Goal: Task Accomplishment & Management: Complete application form

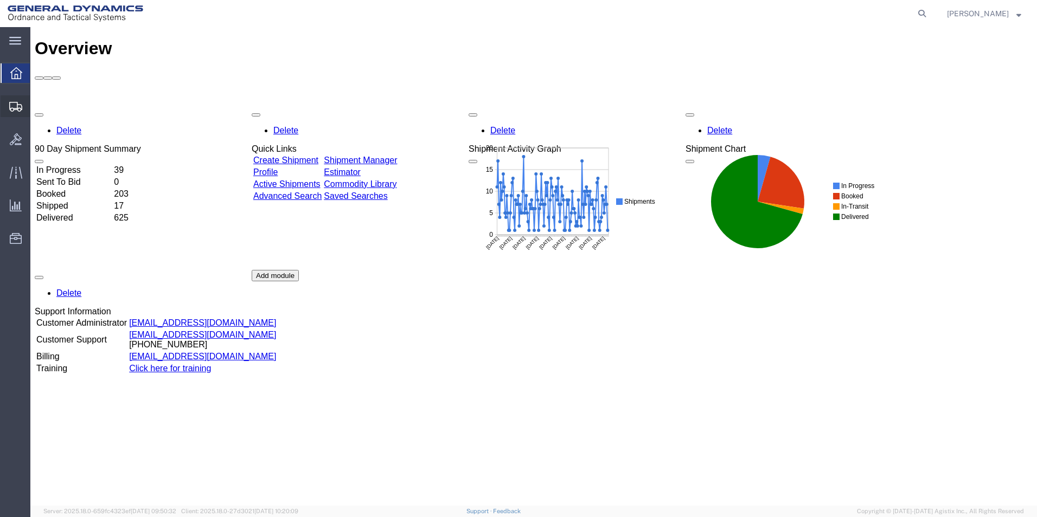
click at [0, 0] on span "Create Shipment" at bounding box center [0, 0] width 0 height 0
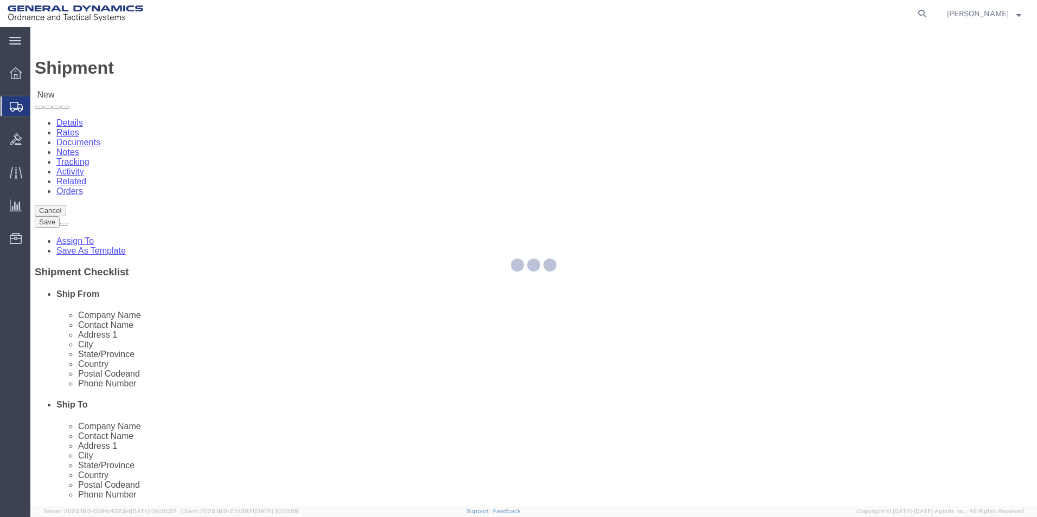
select select
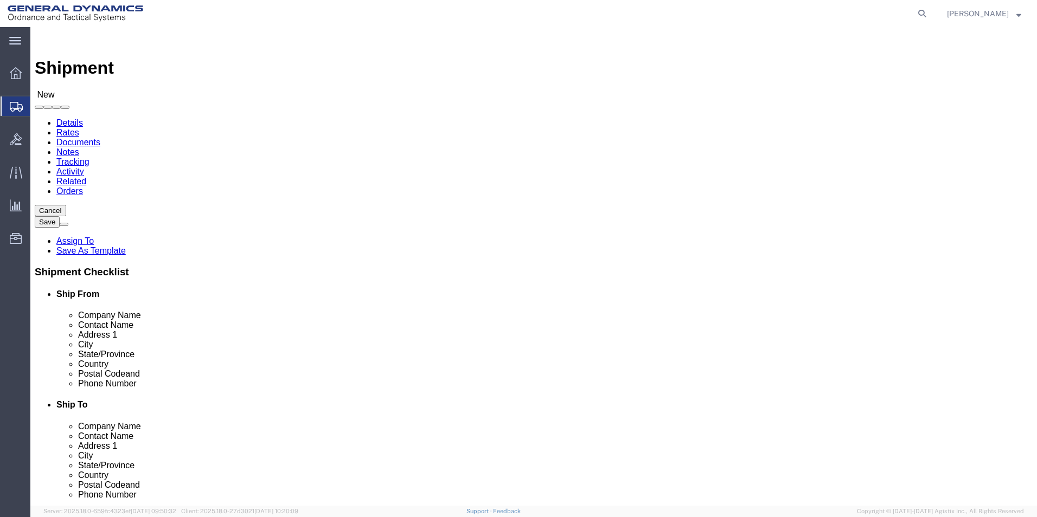
scroll to position [2, 0]
select select "310"
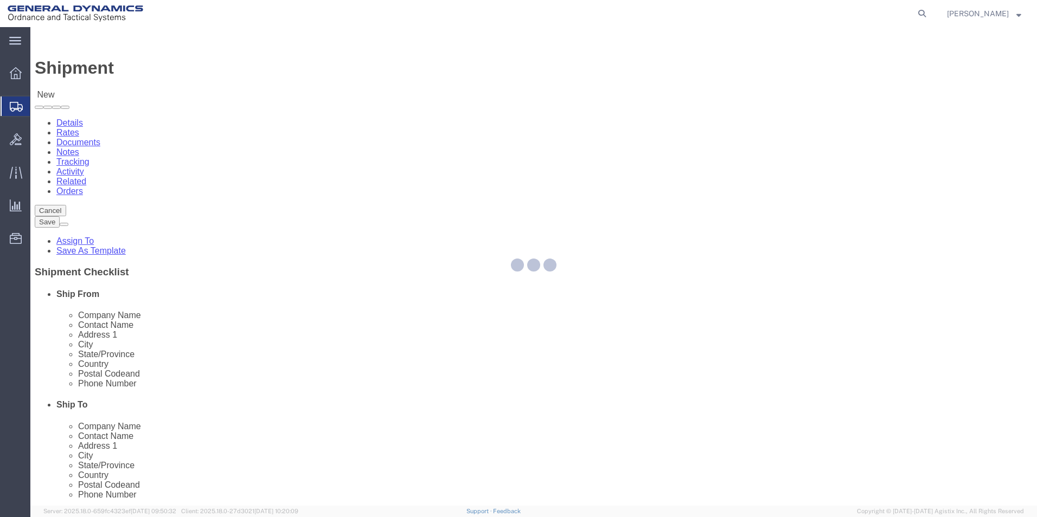
select select "PA"
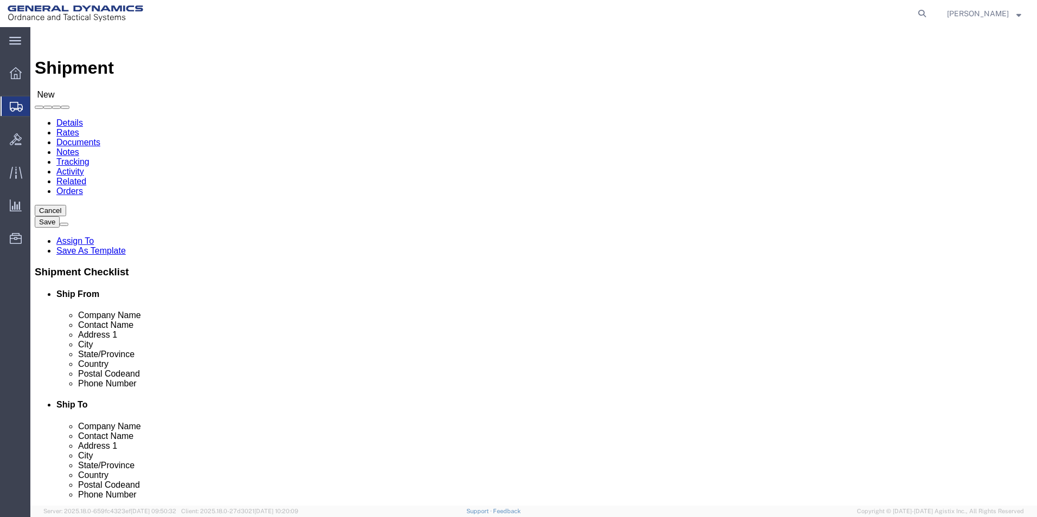
drag, startPoint x: 128, startPoint y: 176, endPoint x: 116, endPoint y: 172, distance: 13.2
click div "Location GD-OTS Red Lion My Profile Location [GEOGRAPHIC_DATA]-OTS [GEOGRAPHIC_…"
type input "REDLPAHIG0"
click input "text"
type input "[PERSON_NAME] [PERSON_NAME]"
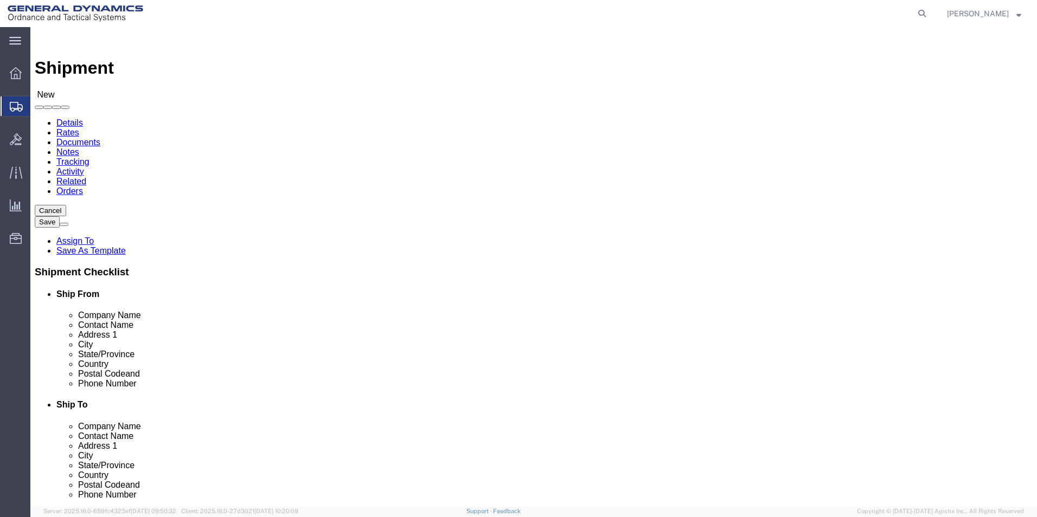
click input "text"
type input "Building 1"
drag, startPoint x: 223, startPoint y: 391, endPoint x: 217, endPoint y: 386, distance: 7.7
click input "text"
type input "r"
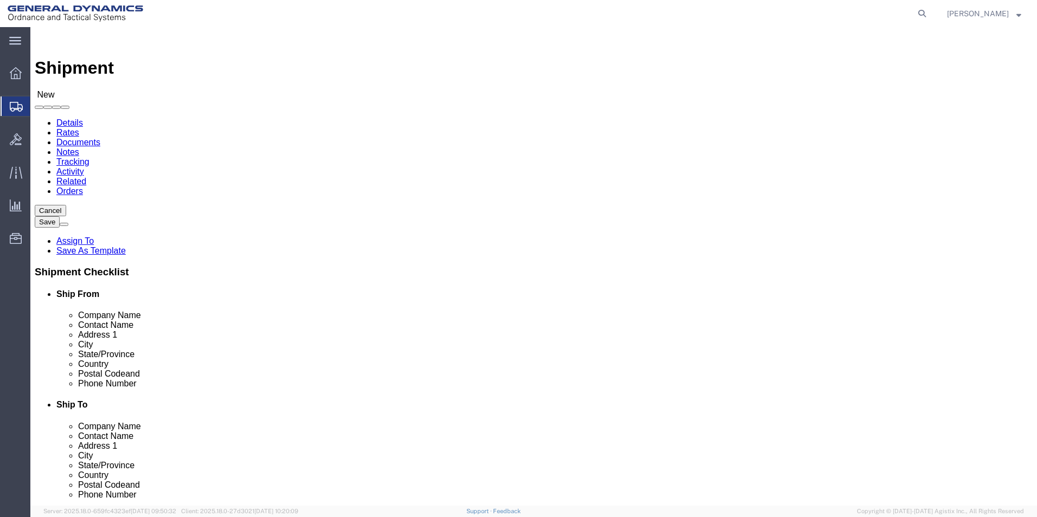
type input "[EMAIL_ADDRESS][DOMAIN_NAME]"
click input "text"
type input "ducomm"
click p "- [PERSON_NAME] MEXICO - (C/O OFFSHORE-IMPORT/ECPORT) [STREET_ADDRESS][PERSON_N…"
select select "AZ"
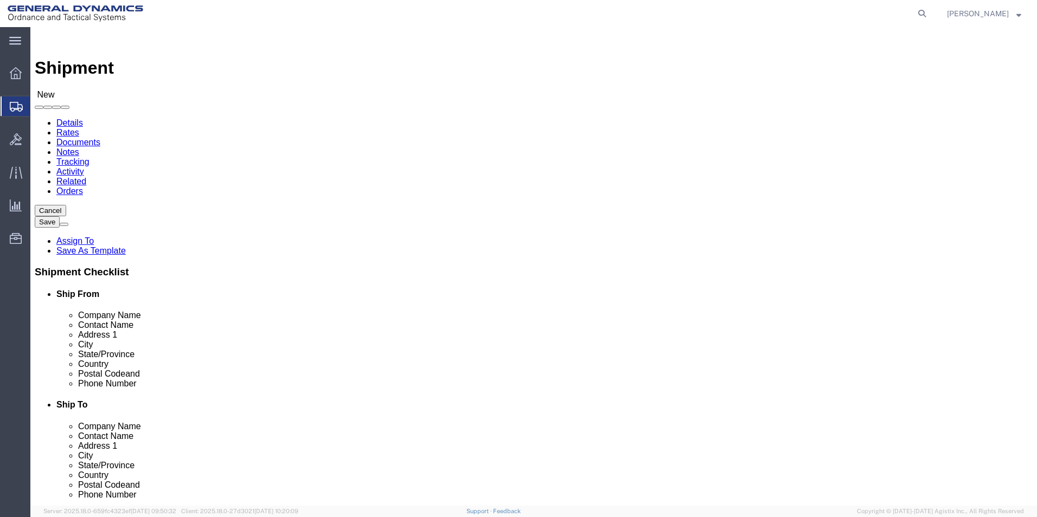
type input "[PERSON_NAME] [GEOGRAPHIC_DATA]"
drag, startPoint x: 609, startPoint y: 264, endPoint x: 496, endPoint y: 224, distance: 120.2
click div "Location My Profile Location GD-OTS [GEOGRAPHIC_DATA] (Commerce) GD-OTS [GEOGRA…"
type input "[PERSON_NAME]"
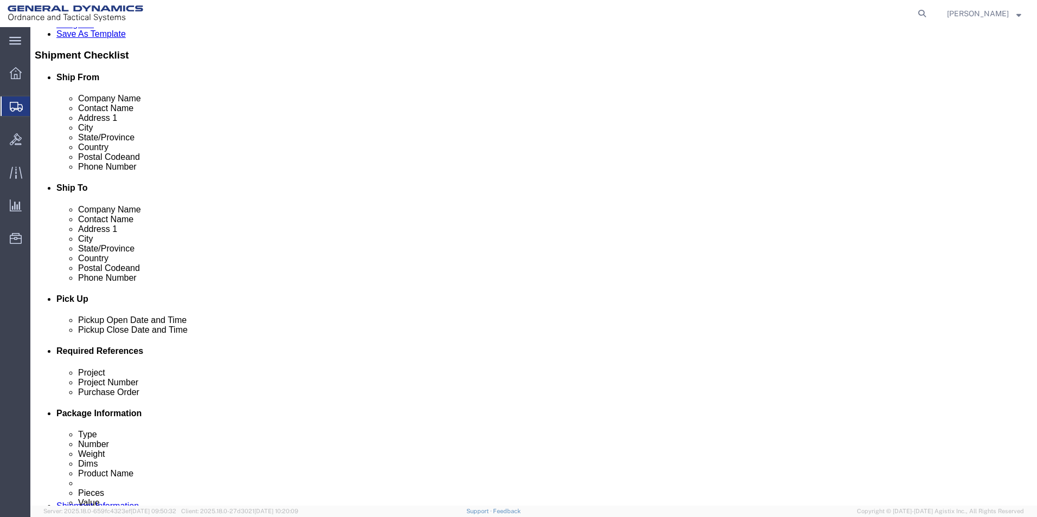
type input "[PERSON_NAME]"
click div "[DATE] 10:00 AM"
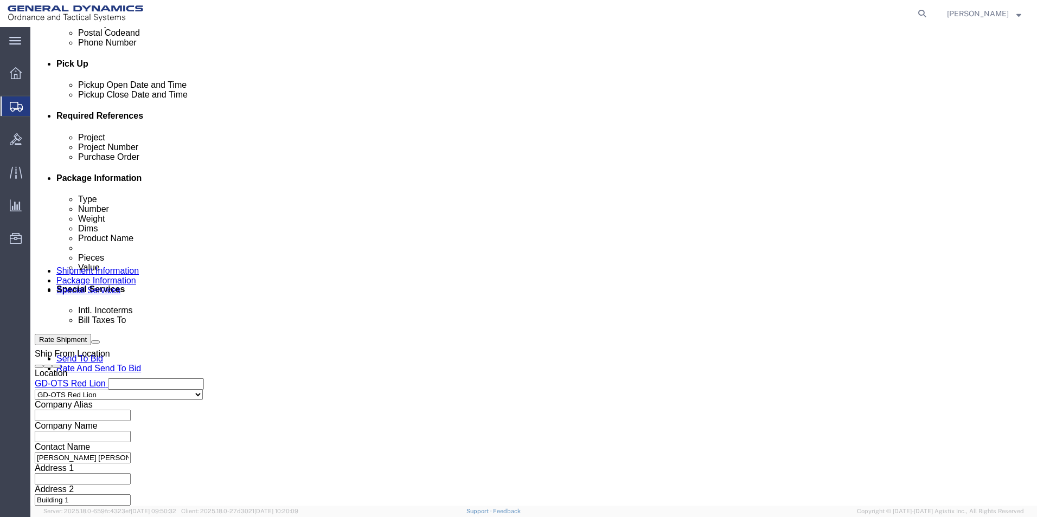
click input "4:00 AM"
type input "4:30 PM"
click button "Apply"
click input "text"
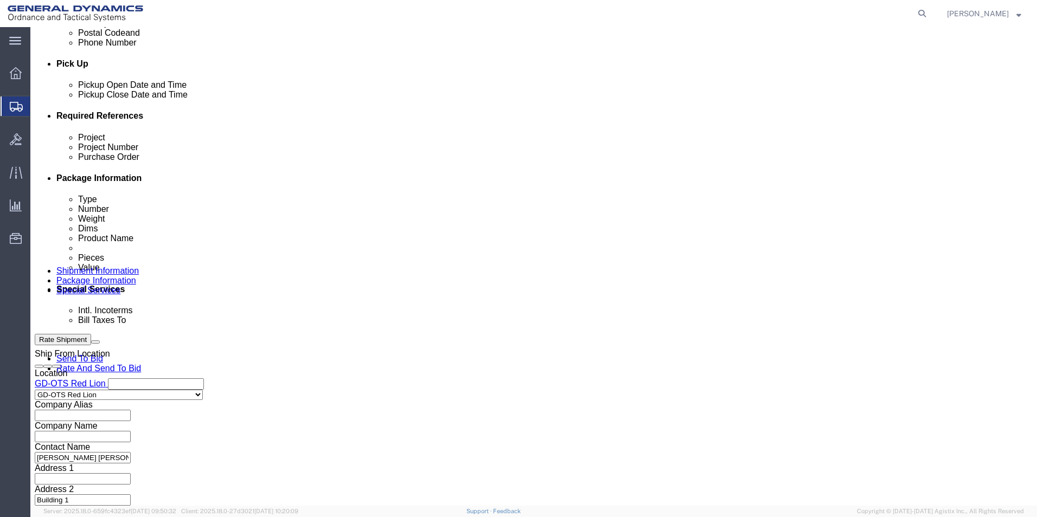
drag, startPoint x: 77, startPoint y: 204, endPoint x: 138, endPoint y: 212, distance: 61.7
click div "Project 63902"
type input "63902"
click input "text"
paste input "63902"
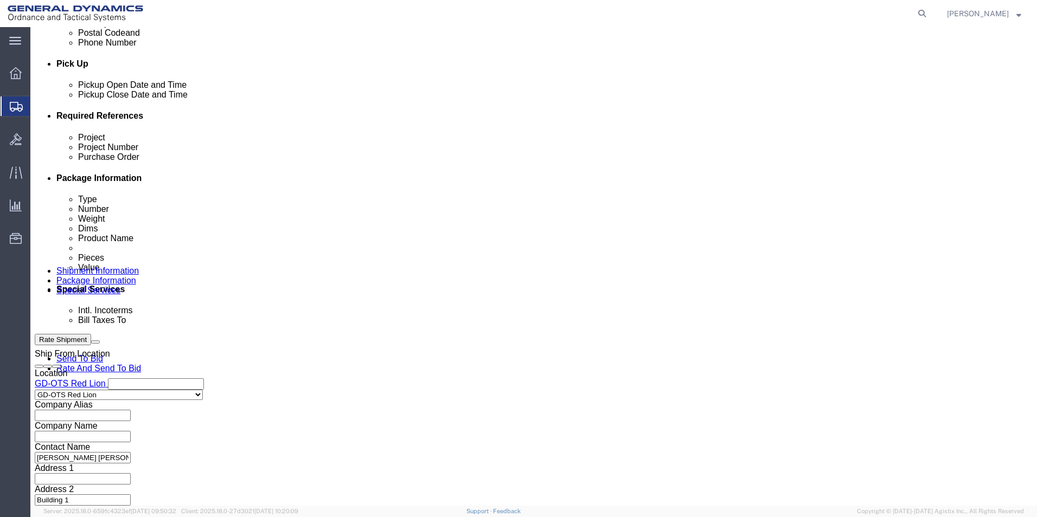
type input "63902"
drag, startPoint x: 668, startPoint y: 216, endPoint x: 684, endPoint y: 217, distance: 16.3
click input "text"
type input "109385"
click button "Continue"
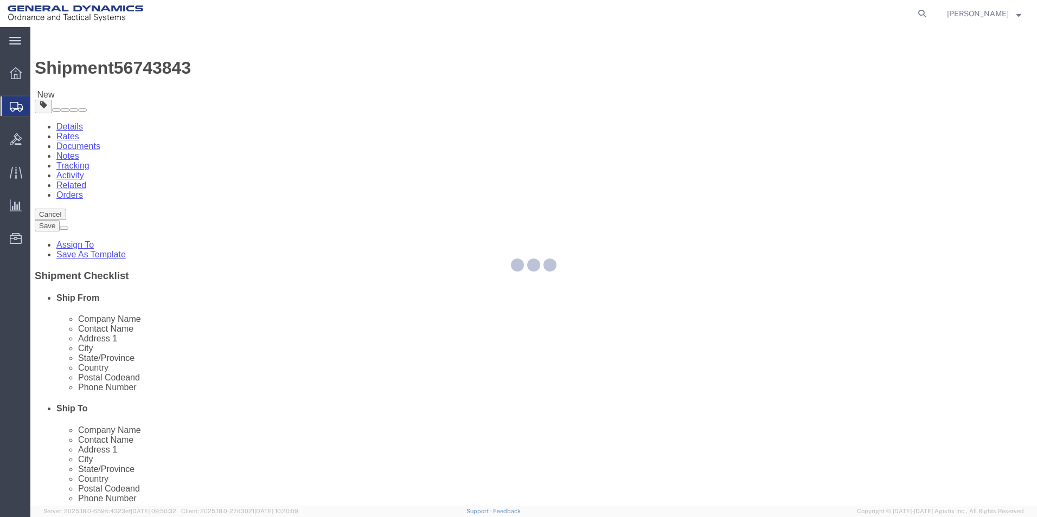
select select "CBOX"
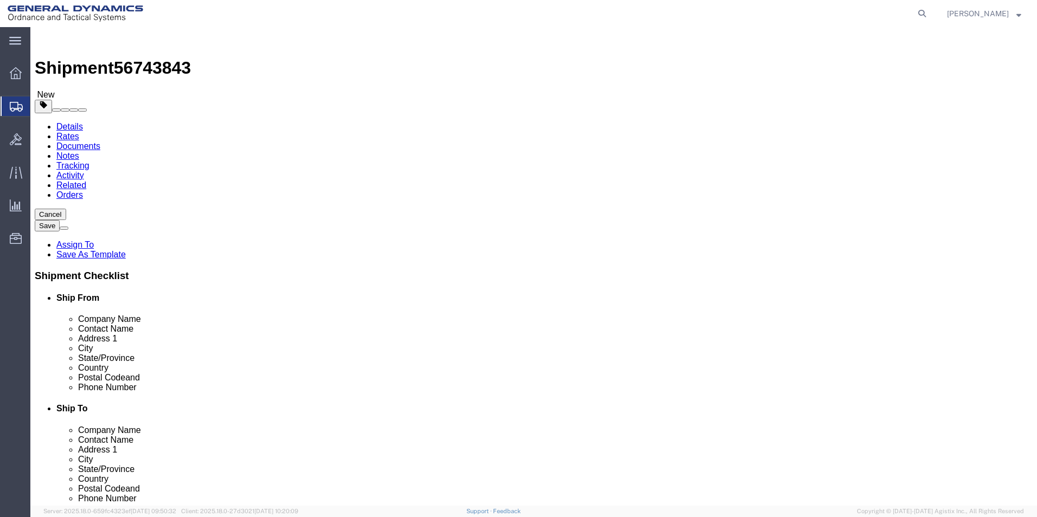
click input "text"
type input "48"
click select "Select Bale(s) Basket(s) Bolt(s) Bottle(s) Buckets Bulk Bundle(s) Can(s) Cardbo…"
select select "PSNS"
click select "Select Bale(s) Basket(s) Bolt(s) Bottle(s) Buckets Bulk Bundle(s) Can(s) Cardbo…"
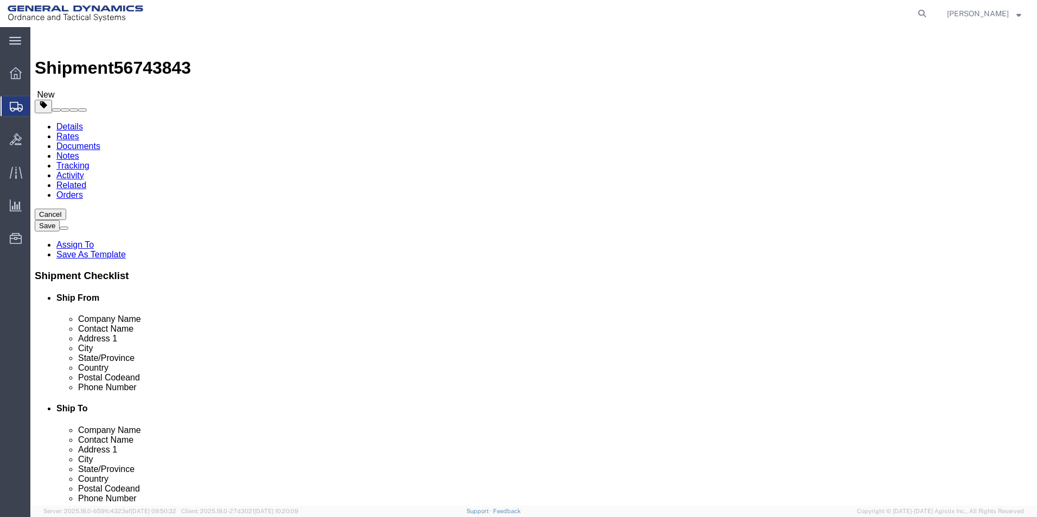
click input "48"
click input "text"
type input "42"
click input "text"
type input "39"
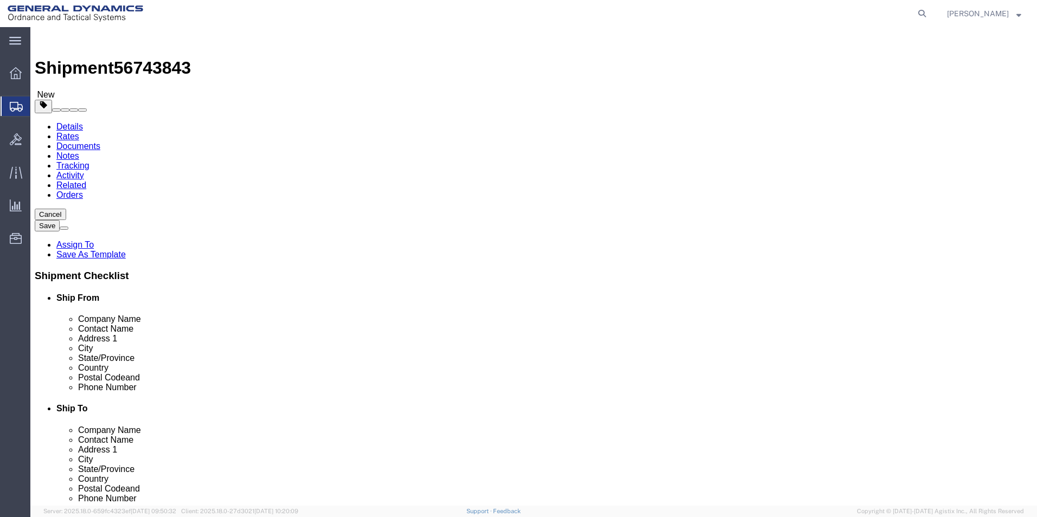
drag, startPoint x: 152, startPoint y: 270, endPoint x: 157, endPoint y: 273, distance: 5.6
click input "0.00"
type input "275.00"
click link "Add Content"
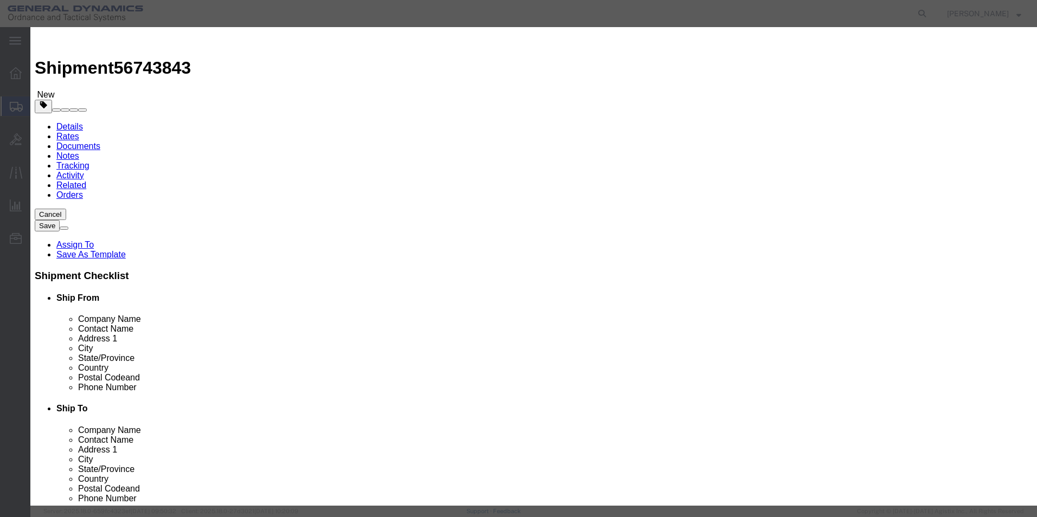
click input "text"
type input "BLOCKER DOOR SPRINGS ASSEMBLY"
drag, startPoint x: 289, startPoint y: 97, endPoint x: 229, endPoint y: 89, distance: 59.7
click div "Product Name BLOCKER DOOR SPRINGS ASSEMBLY BLOCKER DOOR Pieces 0 Select Bag Bar…"
type input "650"
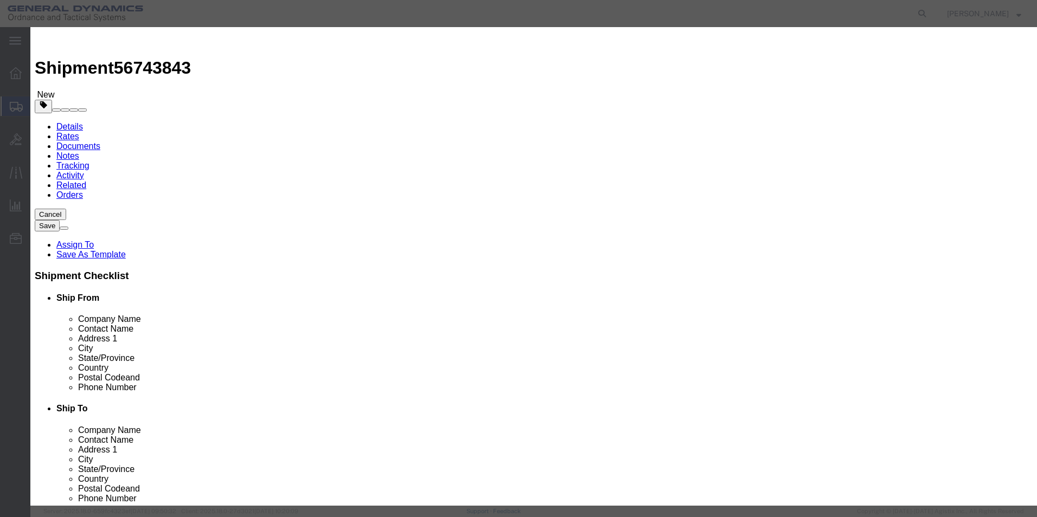
drag, startPoint x: 323, startPoint y: 129, endPoint x: 320, endPoint y: 123, distance: 6.3
click input "text"
type input "100"
click select "Select 50 55 60 65 70 85 92.5 100 125 175 250 300 400"
select select "70"
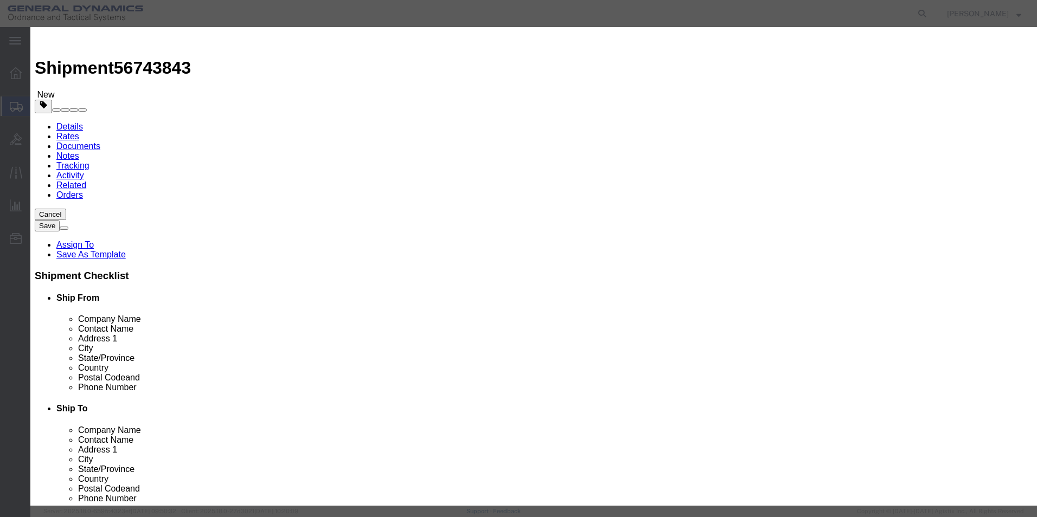
click select "Select 50 55 60 65 70 85 92.5 100 125 175 250 300 400"
click textarea
type textarea "ALUMINUM MACHIN PARTS"
click button "Save & Close"
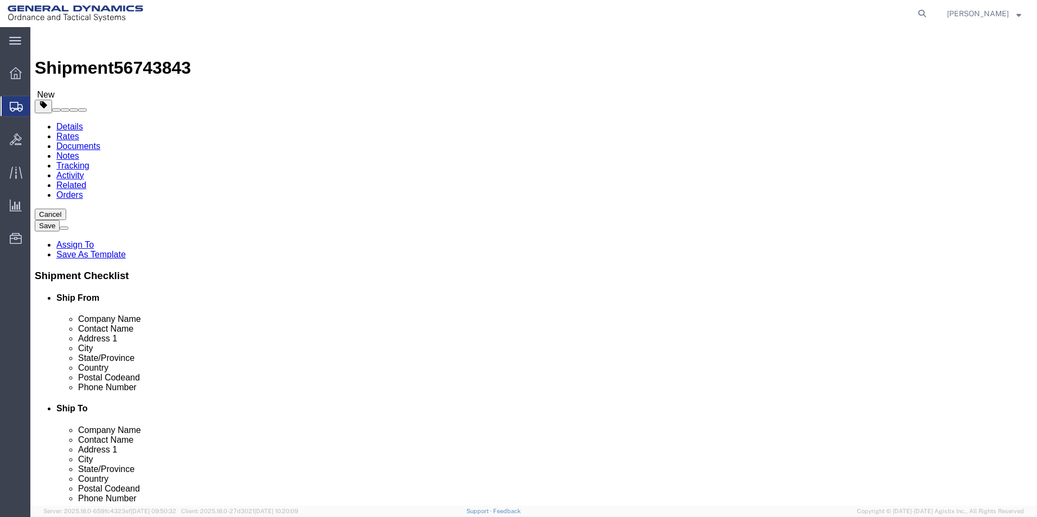
click span "button"
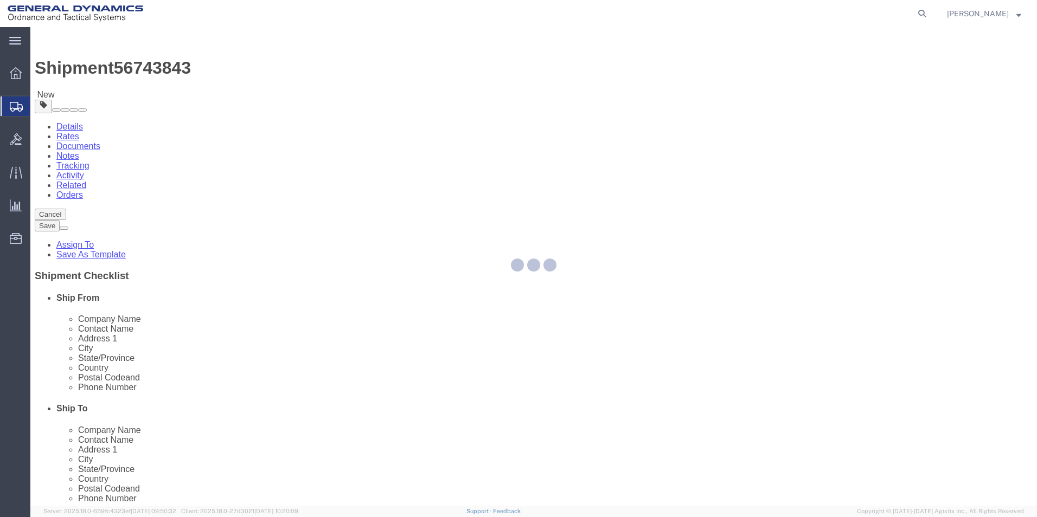
select select "PSNS"
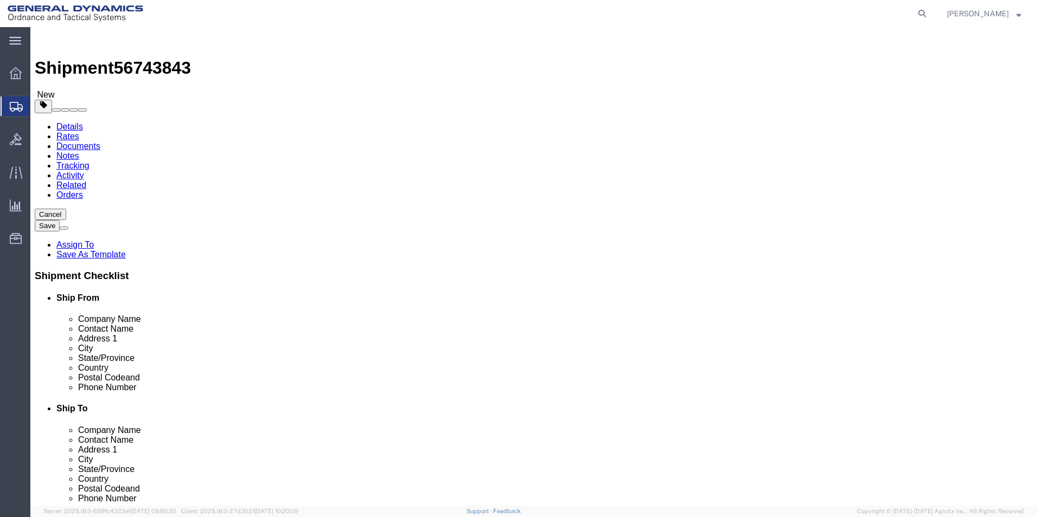
click input "275.00"
type input "335.00"
click dd "650.00 Each"
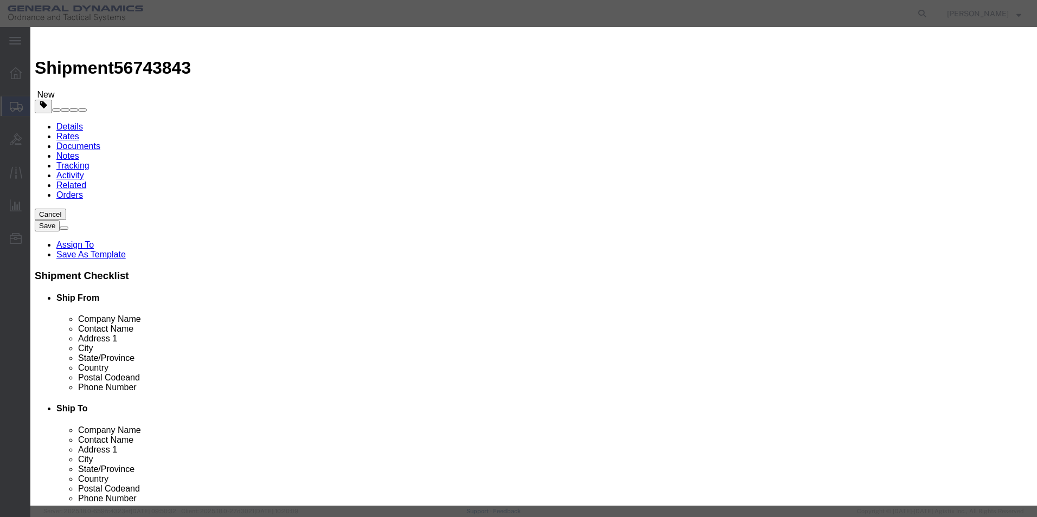
drag, startPoint x: 349, startPoint y: 108, endPoint x: 281, endPoint y: 107, distance: 67.8
click div "Pieces 650.00 Select Bag Barrels 100Board Feet Bottle Box Blister Pack Carats C…"
type input "850"
click div "Commodity library"
drag, startPoint x: 359, startPoint y: 127, endPoint x: 281, endPoint y: 132, distance: 78.3
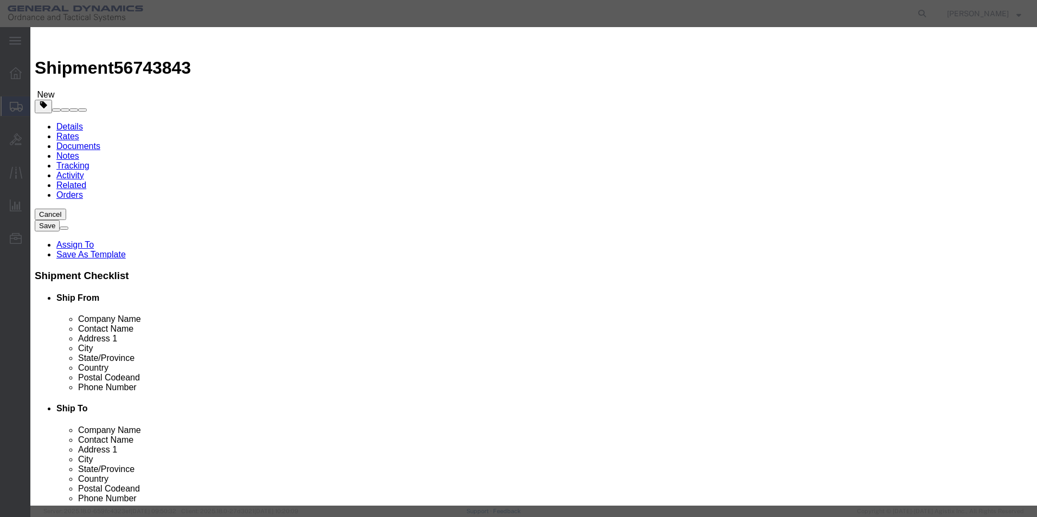
click div "Total Value 130.77 Select ADP AED AFN ALL AMD AOA ARS ATS AUD AWG AZN BAM BBD B…"
type input "100"
click div "Commodity library"
click button "Save & Close"
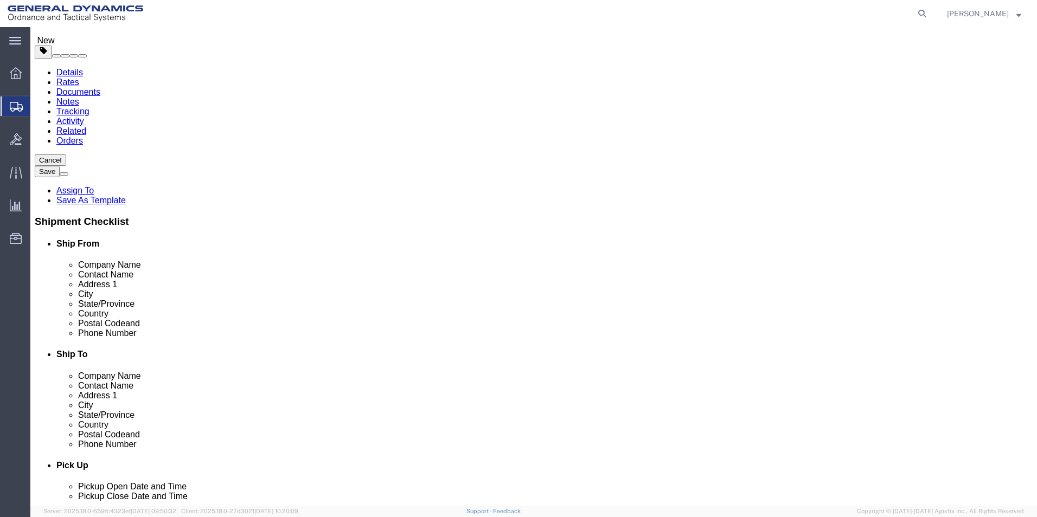
scroll to position [93, 0]
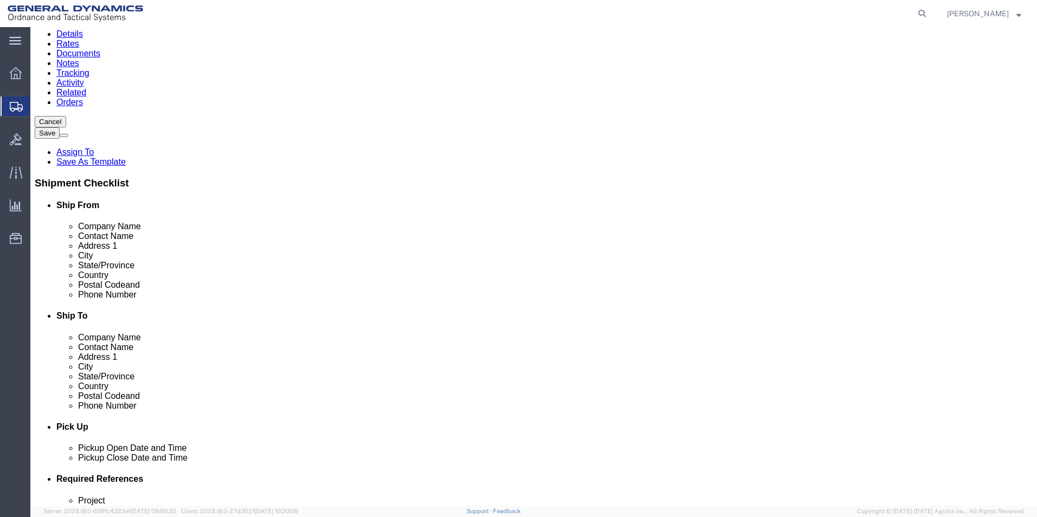
click button "Continue"
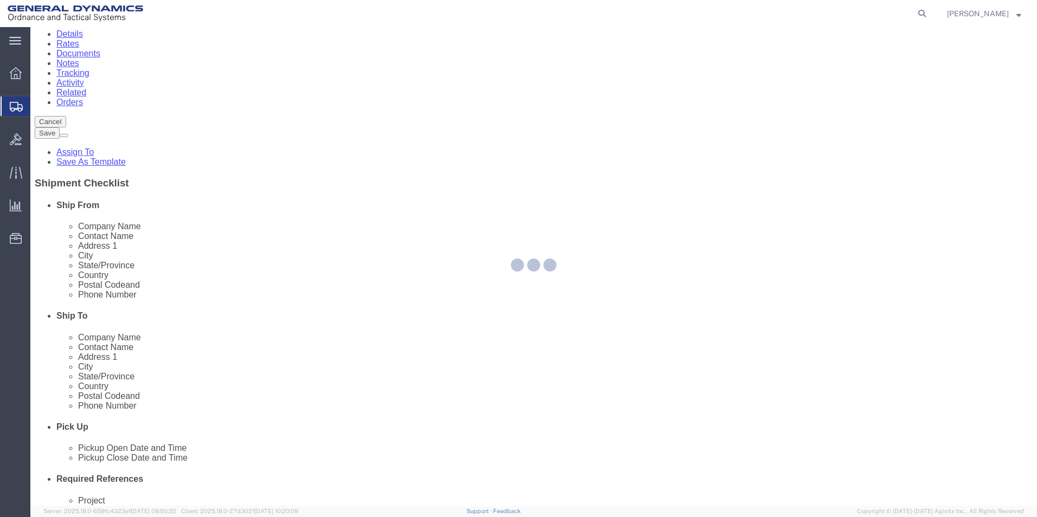
select select
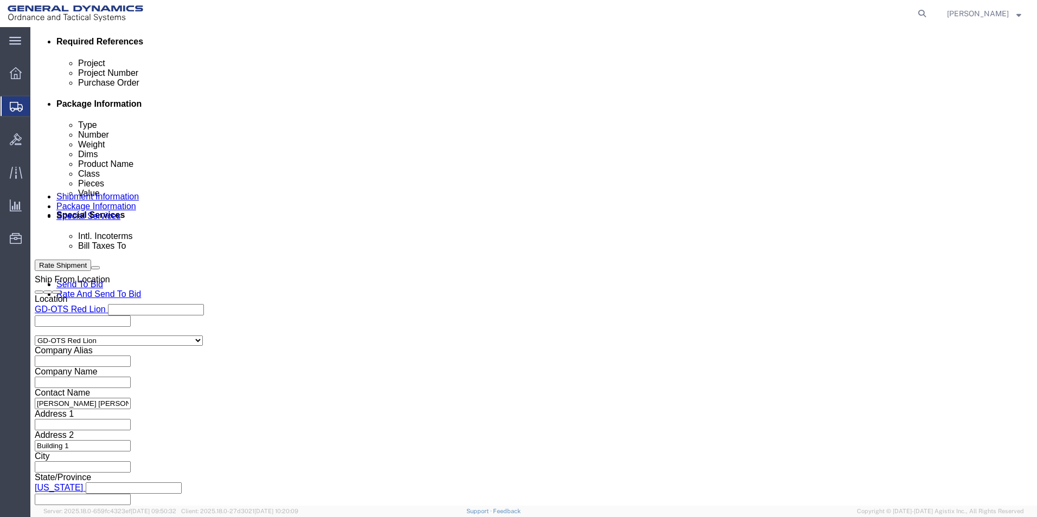
scroll to position [542, 0]
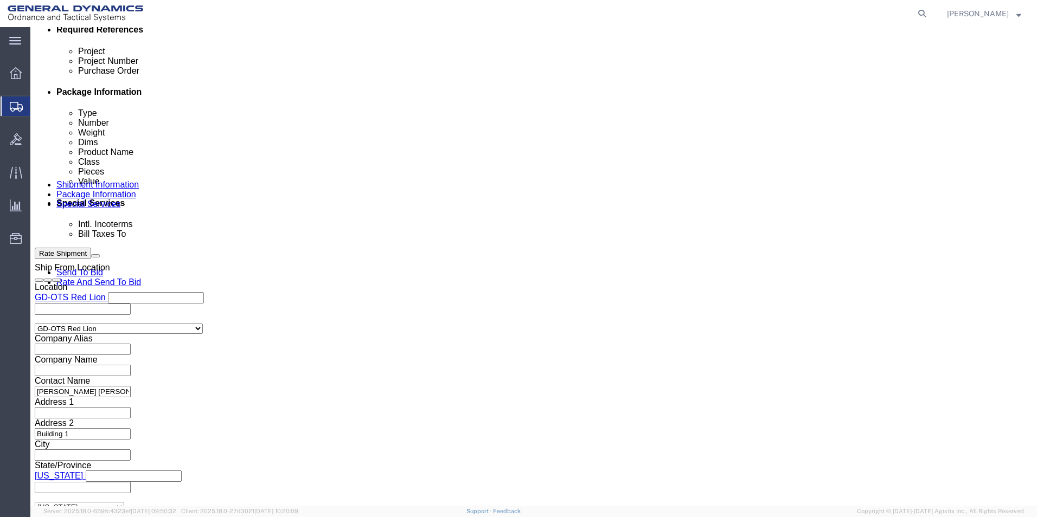
click select "Select Recipient Account Sender/Shipper Third Party Account"
select select "RCPN"
click select "Select Recipient Account Sender/Shipper Third Party Account"
type input "[PERSON_NAME] [GEOGRAPHIC_DATA]"
type input "[STREET_ADDRESS]"
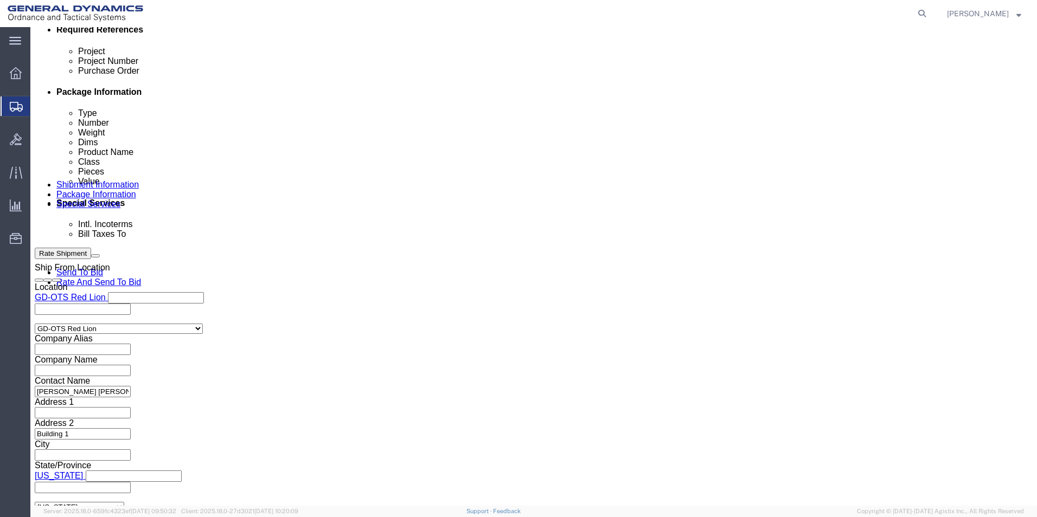
select select "US"
select select "AZ"
type input "[PHONE_NUMBER]"
type input "C/O OFFSHORE-IMPORT/ECPORT"
type input "[PERSON_NAME]"
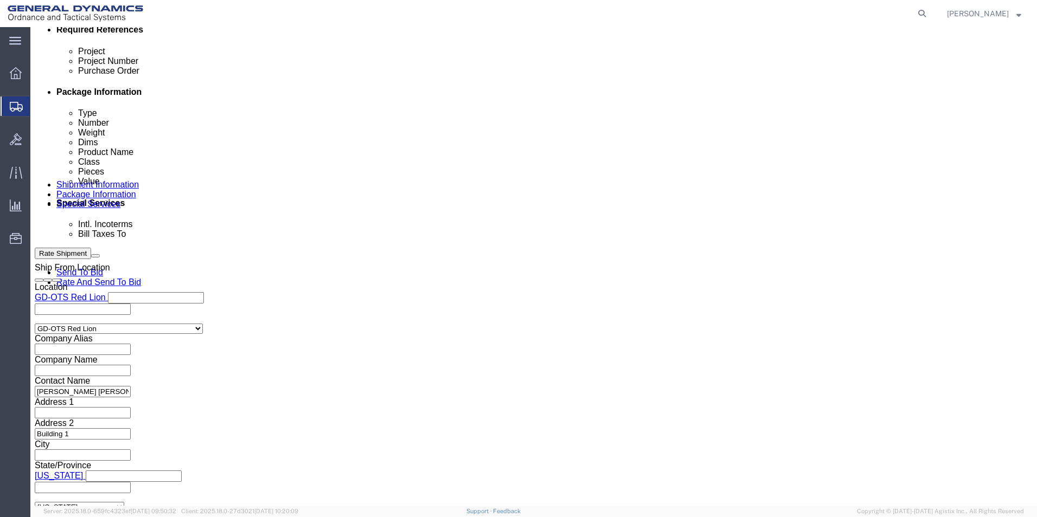
type input "[GEOGRAPHIC_DATA]"
type input "85747"
click select "Select DHL FedEx Express UPS"
select select "FedEx Express"
click select "Select DHL FedEx Express UPS"
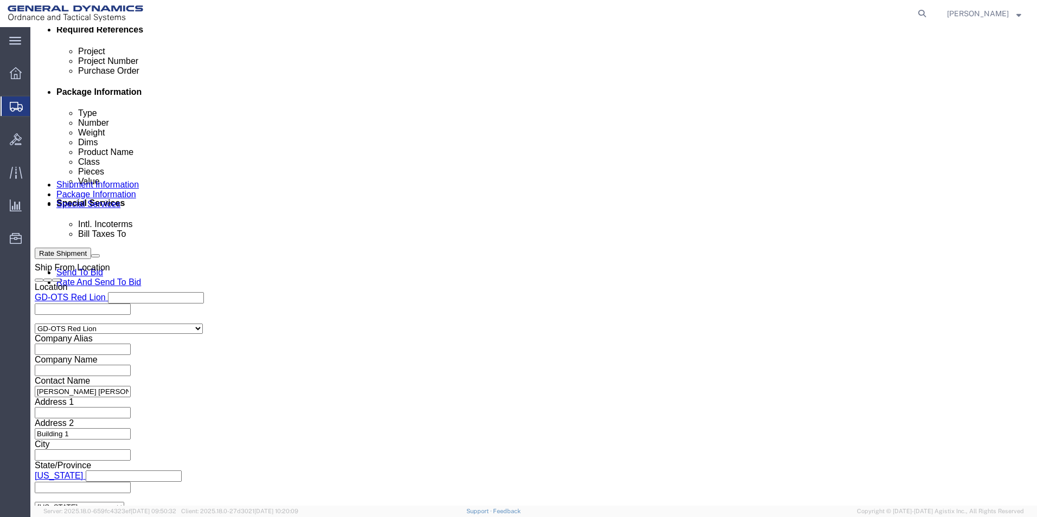
click input "text"
type input "021227838"
click div "Billing Location Select Select My Profile Location GD-OTS [GEOGRAPHIC_DATA] (Co…"
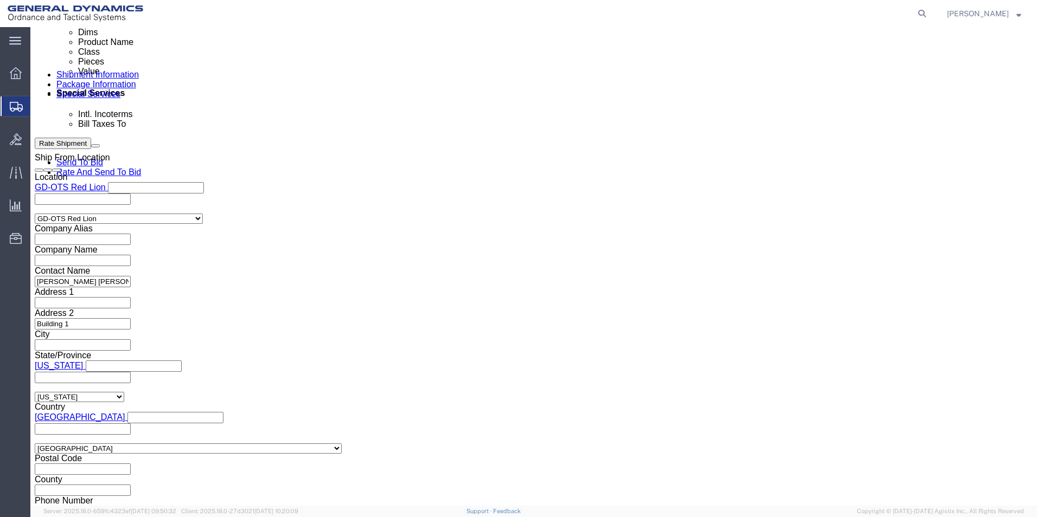
scroll to position [759, 0]
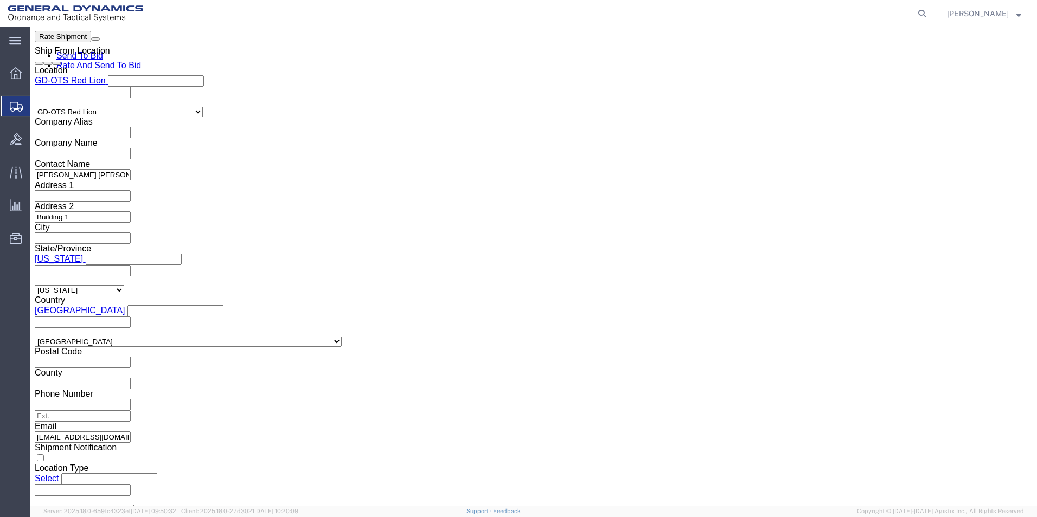
click button "Rate Shipment"
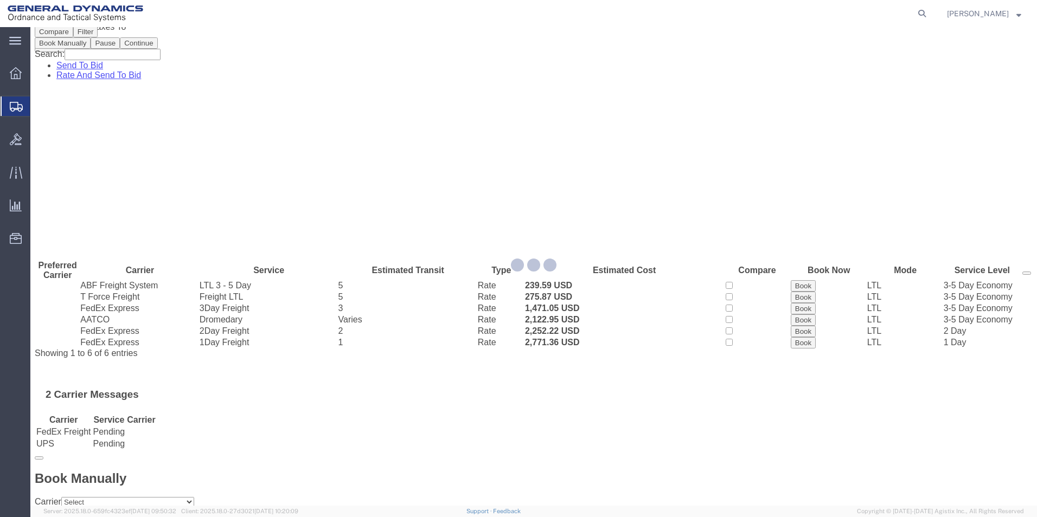
scroll to position [0, 0]
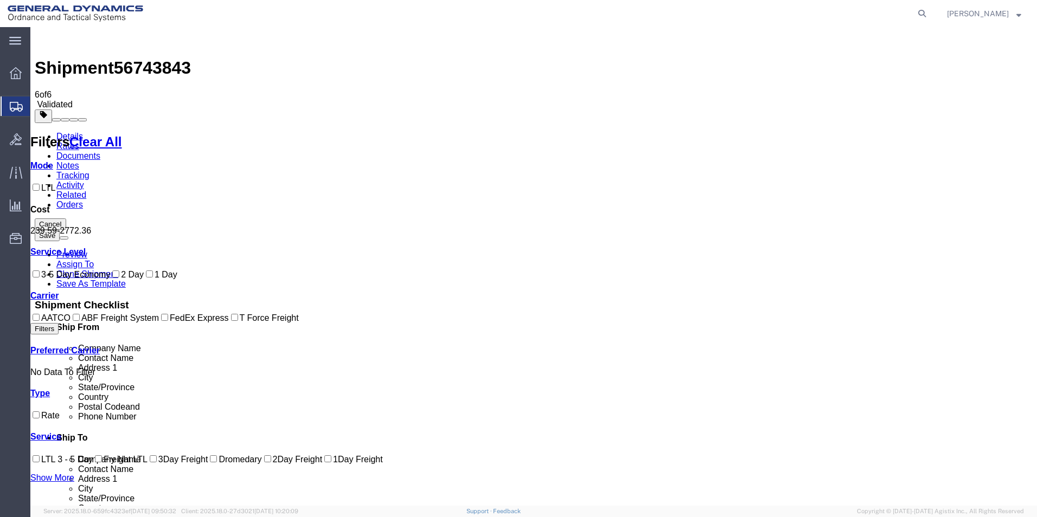
click at [66, 132] on link "Details" at bounding box center [69, 136] width 27 height 9
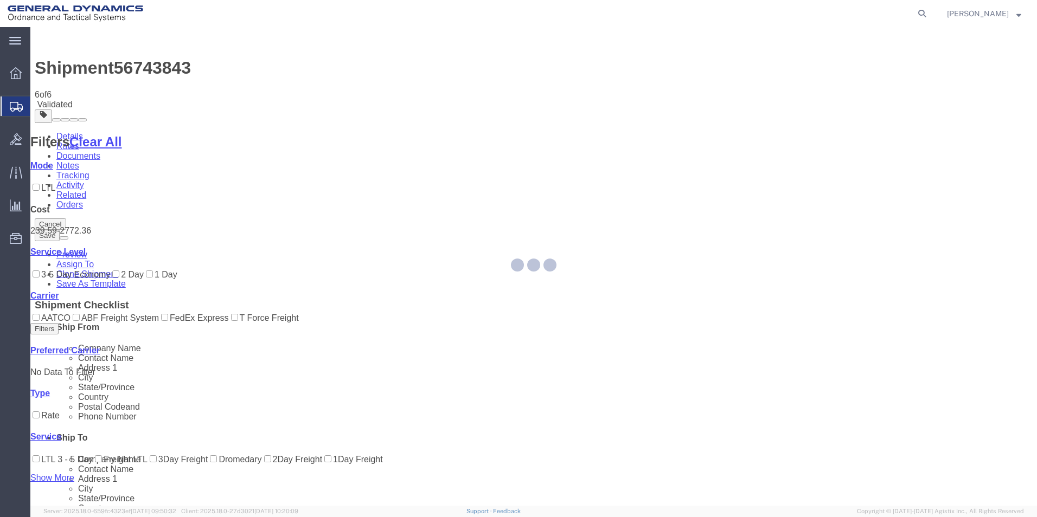
select select "310"
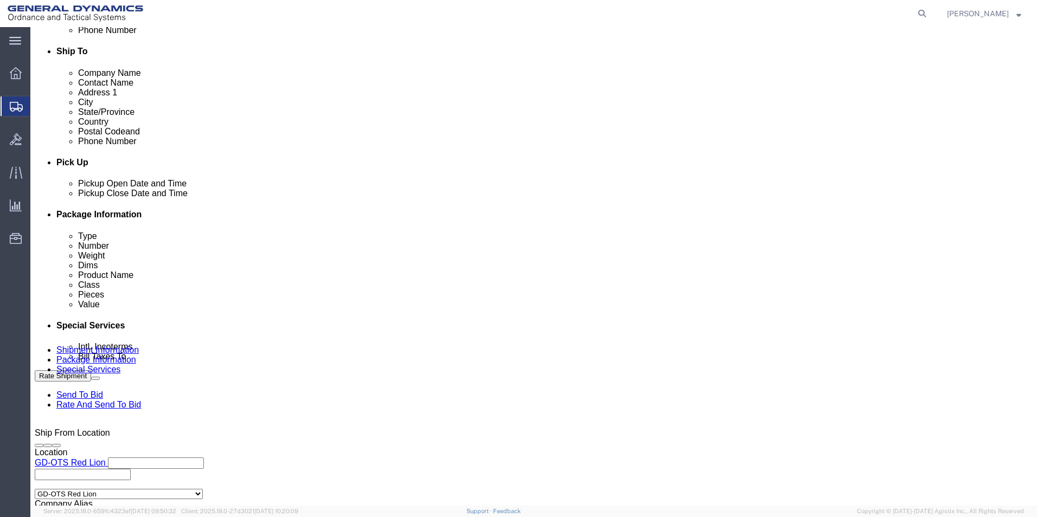
scroll to position [452, 0]
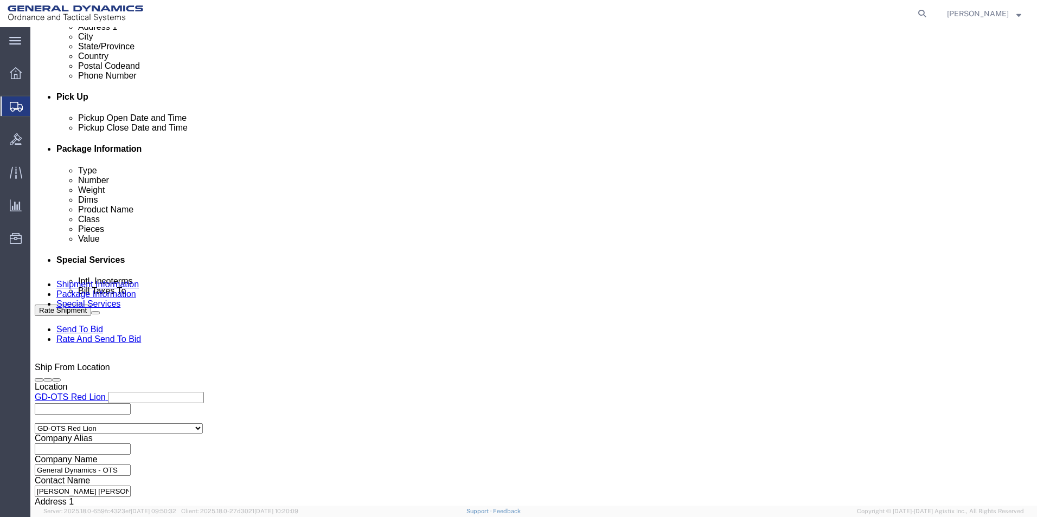
click button "Continue"
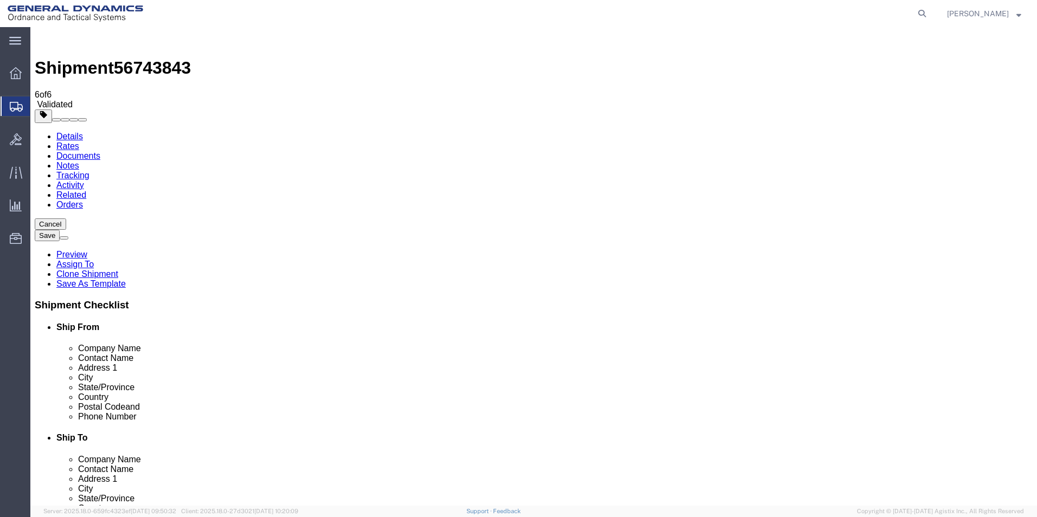
click button "Rate Shipment"
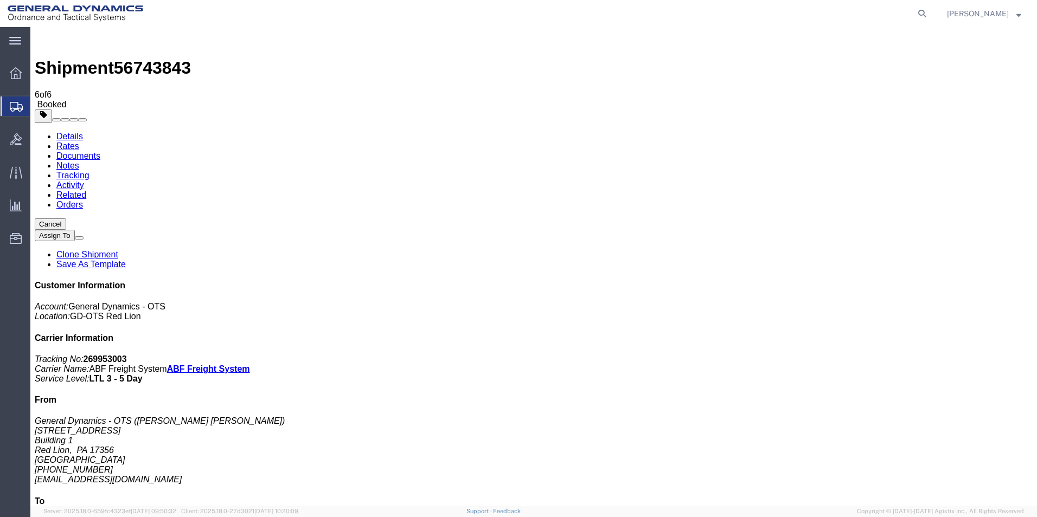
click at [0, 0] on span "Create Shipment" at bounding box center [0, 0] width 0 height 0
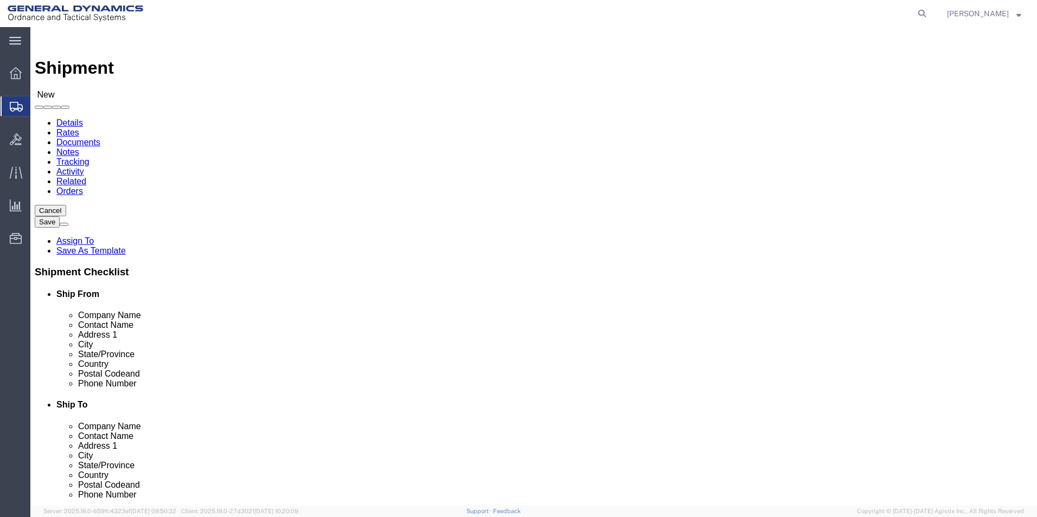
scroll to position [2, 0]
select select "310"
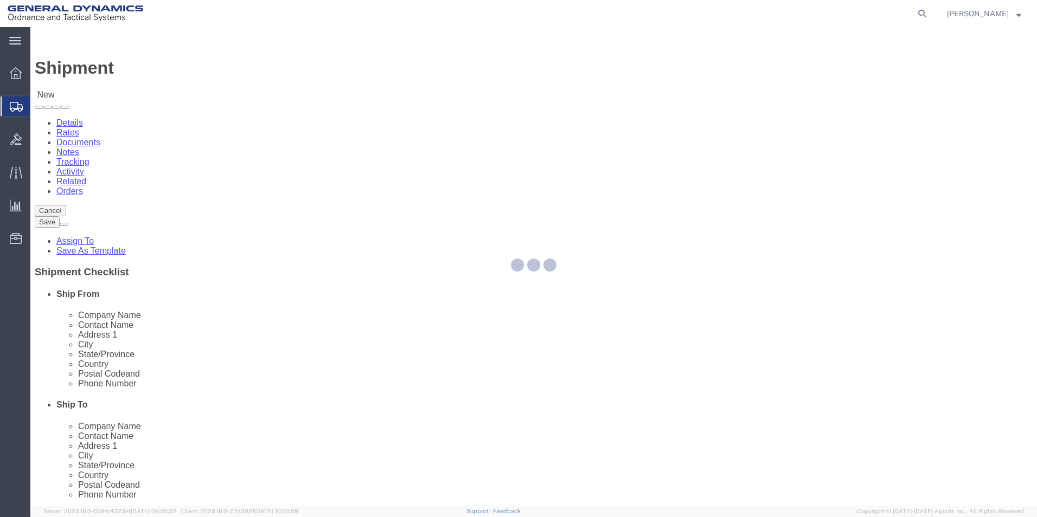
select select "PA"
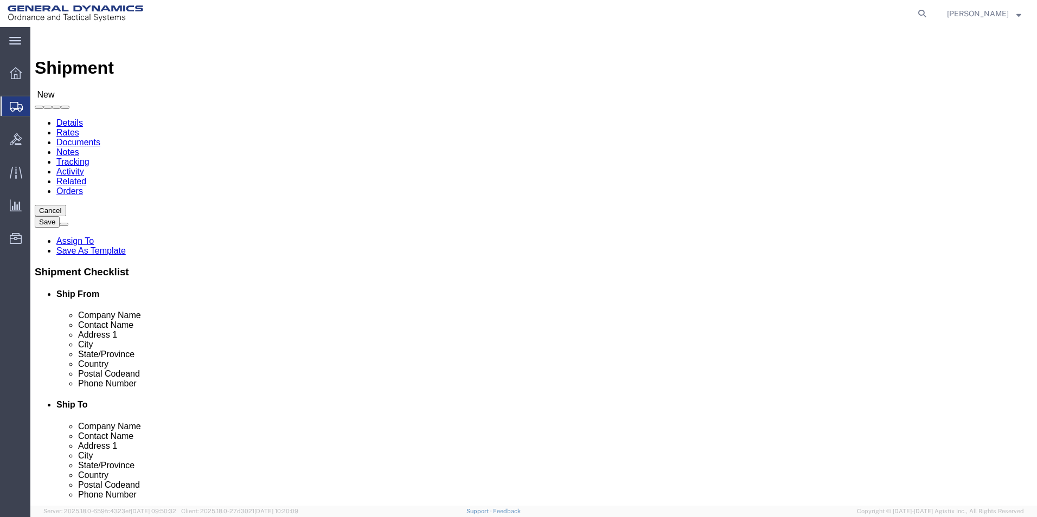
drag, startPoint x: 220, startPoint y: 183, endPoint x: 44, endPoint y: 163, distance: 176.8
click div "Location GD-OTS Red Lion Select My Profile Location GD-OTS [GEOGRAPHIC_DATA] (C…"
type input "REDLPAHIG0"
click input "text"
type input "[PERSON_NAME] [PERSON_NAME]"
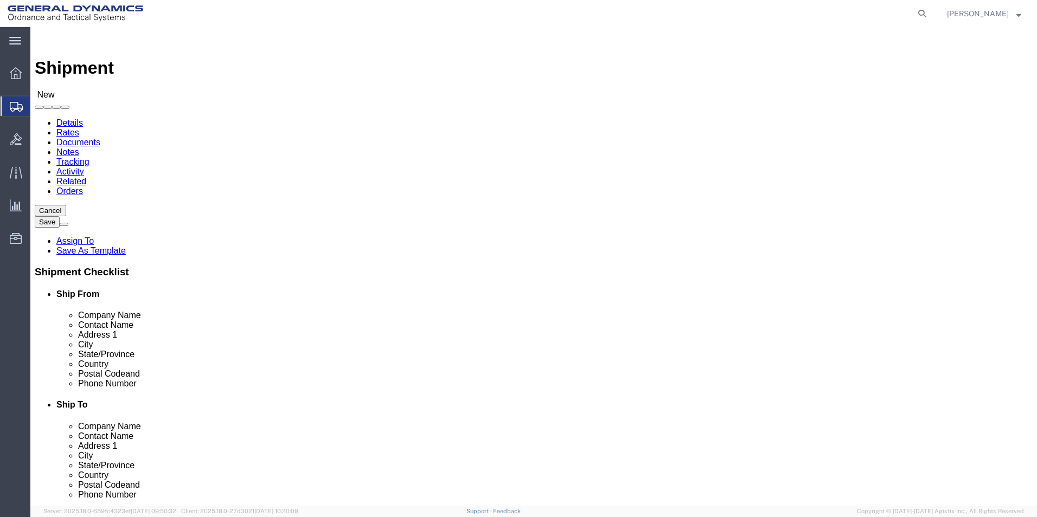
drag, startPoint x: 198, startPoint y: 262, endPoint x: 172, endPoint y: 246, distance: 30.7
click input "text"
type input "BUILDING 1"
click input "text"
type input "[EMAIL_ADDRESS][DOMAIN_NAME]"
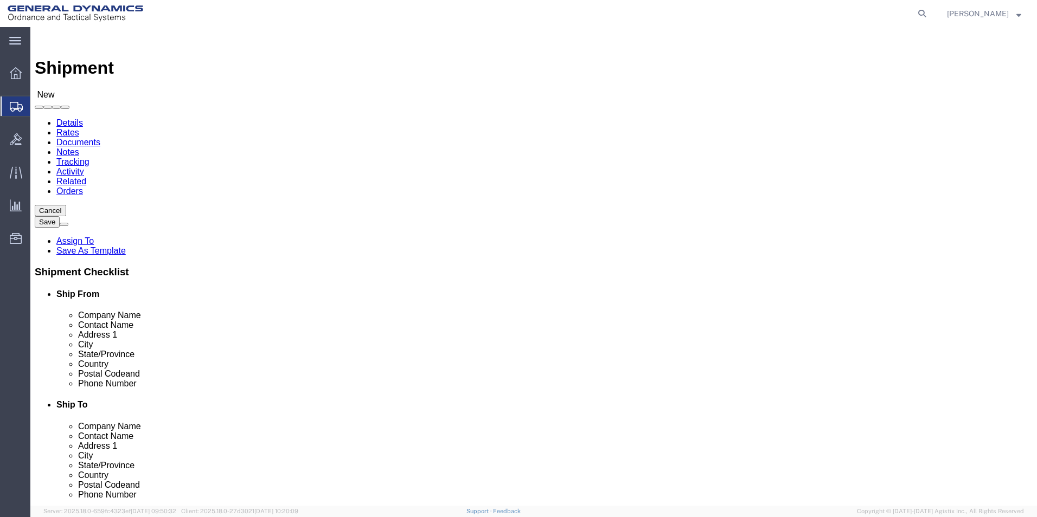
click input "text"
click p "- [PERSON_NAME] MEXICO - (C/O OFFSHORE-IMPORT/ECPORT) [STREET_ADDRESS][PERSON_N…"
type input "[PERSON_NAME] [GEOGRAPHIC_DATA]"
drag, startPoint x: 612, startPoint y: 265, endPoint x: 510, endPoint y: 250, distance: 103.1
click div "Location Select Select My Profile Location GD-OTS [GEOGRAPHIC_DATA] (Commerce) …"
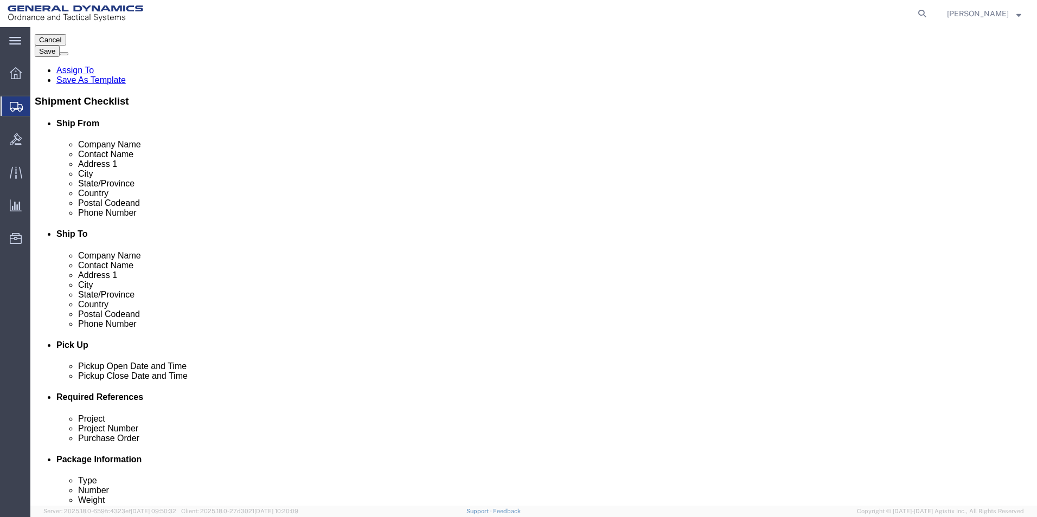
scroll to position [217, 0]
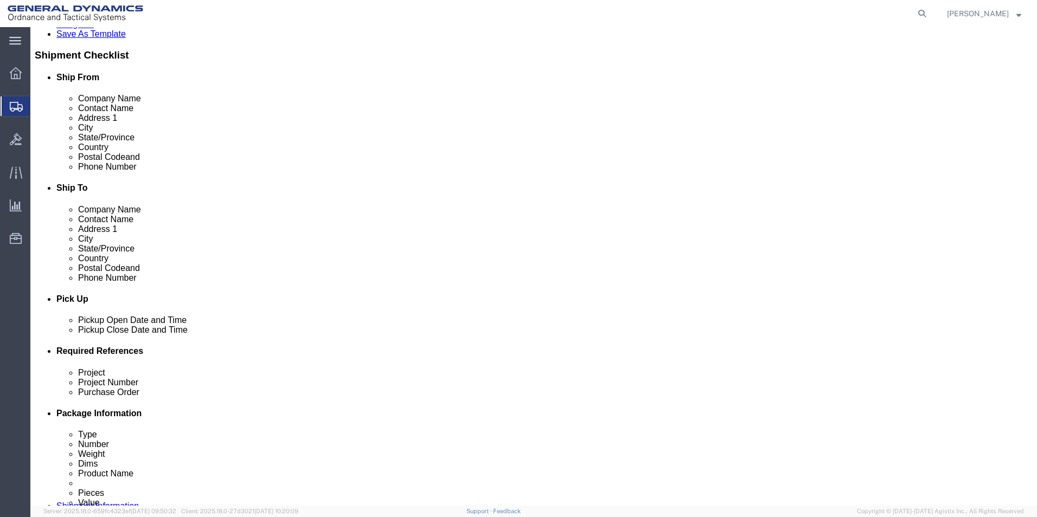
type input "[PERSON_NAME]"
click div "[DATE] 10:00 AM"
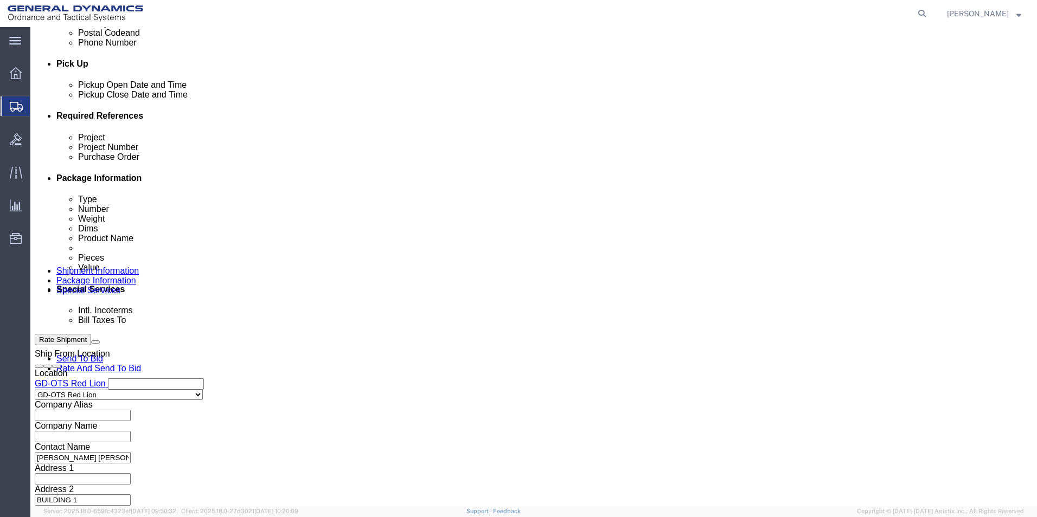
click input "4:00 AM"
type input "4:30 PM"
click button "Apply"
click input "text"
type input "63901"
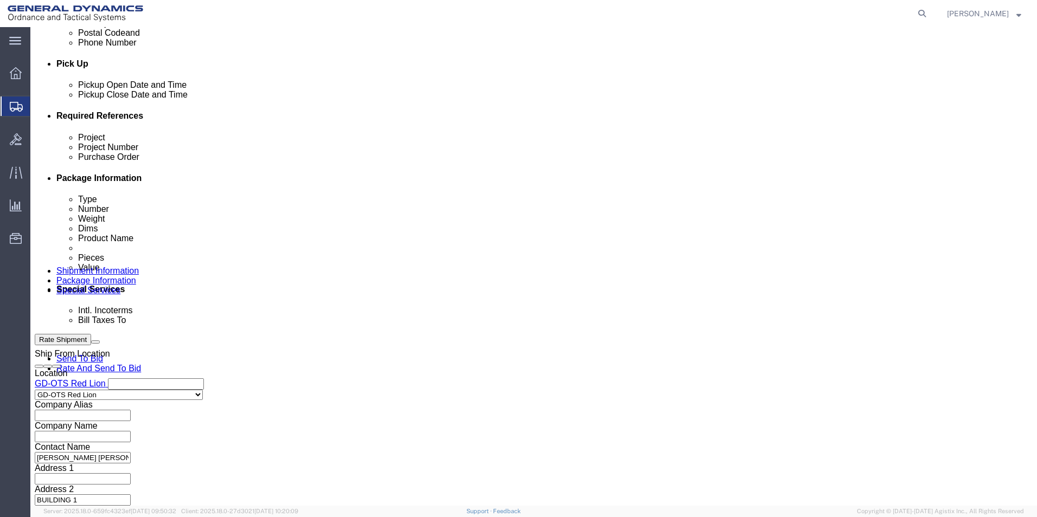
click input "text"
type input "63901"
click input "text"
type input "109384"
click button "Continue"
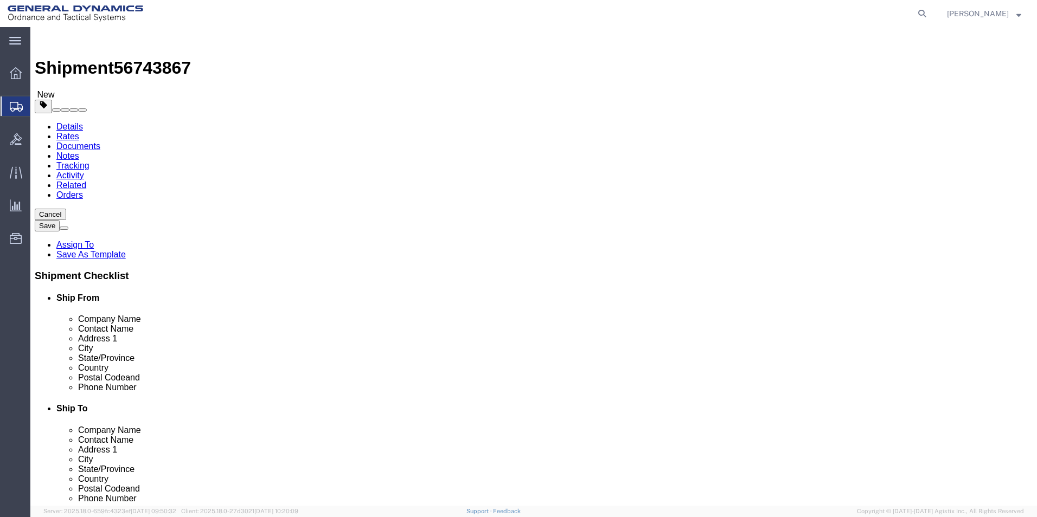
click input "text"
click select "Select Bale(s) Basket(s) Bolt(s) Bottle(s) Buckets Bulk Bundle(s) Can(s) Cardbo…"
select select "PSNS"
click select "Select Bale(s) Basket(s) Bolt(s) Bottle(s) Buckets Bulk Bundle(s) Can(s) Cardbo…"
click input "text"
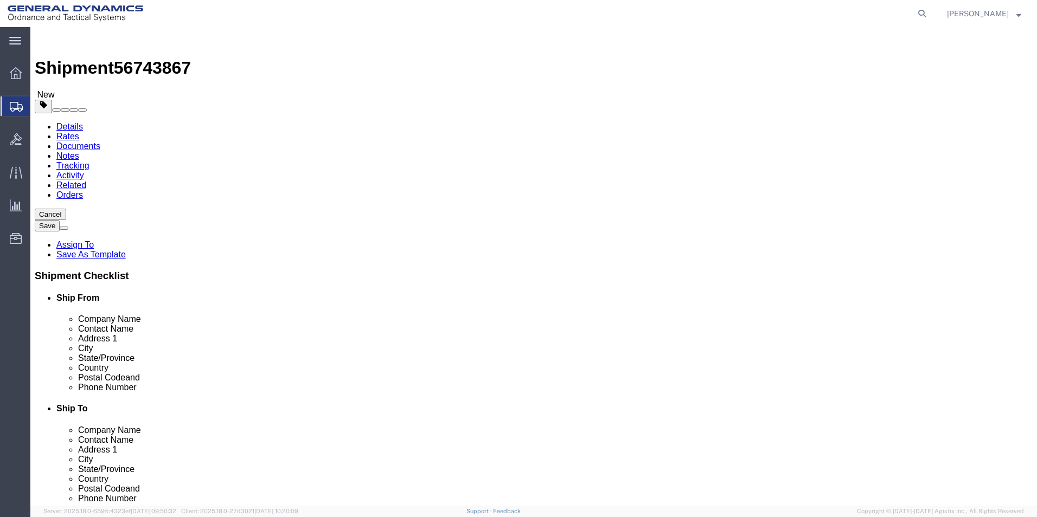
type input "48"
click input "text"
type input "40"
click input "text"
type input "40"
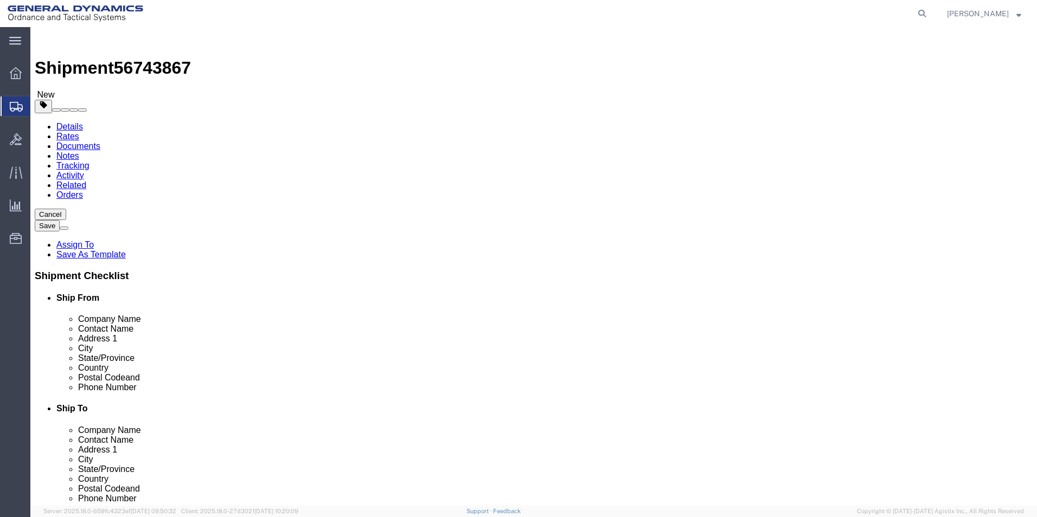
drag, startPoint x: 156, startPoint y: 273, endPoint x: 149, endPoint y: 273, distance: 7.1
click input "0.00"
type input "320.00"
click link "Add Content"
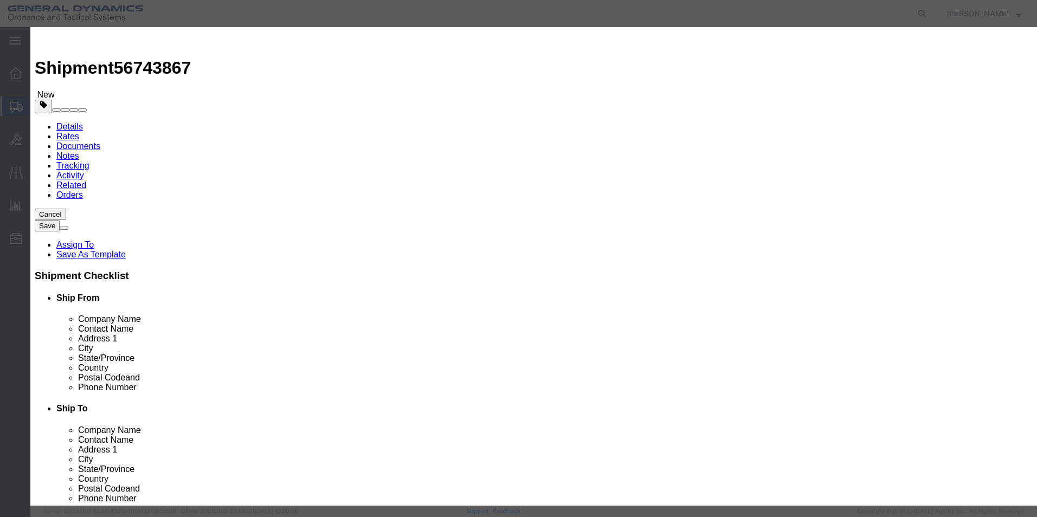
click input "text"
type input "BLOCKER DOOR SPRINGS ASSEMBLY"
type input "100"
drag, startPoint x: 346, startPoint y: 102, endPoint x: 332, endPoint y: 103, distance: 13.6
drag, startPoint x: 338, startPoint y: 103, endPoint x: 272, endPoint y: 93, distance: 67.5
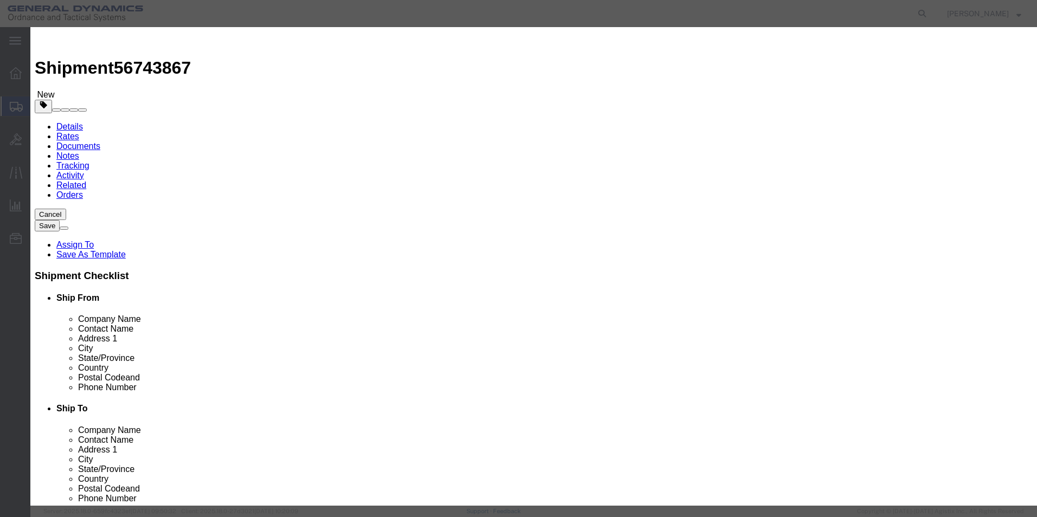
click div "Product Name BLOCKER DOOR SPRINGS ASSEMBLY BLOCKER DOOR Pieces 0 Select Bag Bar…"
type input "7"
type input "650"
click input "65000"
drag, startPoint x: 344, startPoint y: 120, endPoint x: 254, endPoint y: 116, distance: 90.1
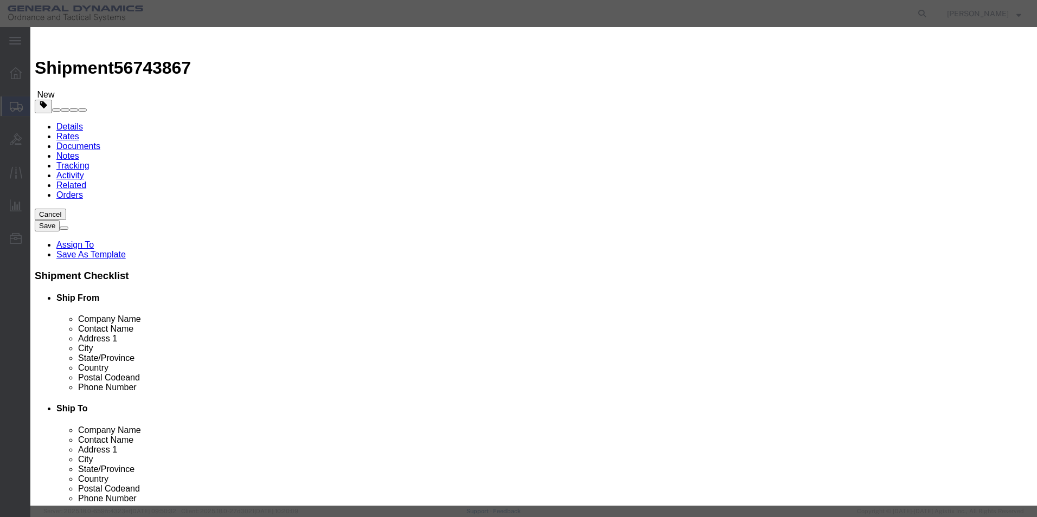
click div "Product Name BLOCKER DOOR SPRINGS ASSEMBLY BLOCKER DOOR Pieces 650 Select Bag B…"
type input "100"
drag, startPoint x: 418, startPoint y: 147, endPoint x: 409, endPoint y: 153, distance: 10.4
click select "Select 50 55 60 65 70 85 92.5 100 125 175 250 300 400"
select select "70"
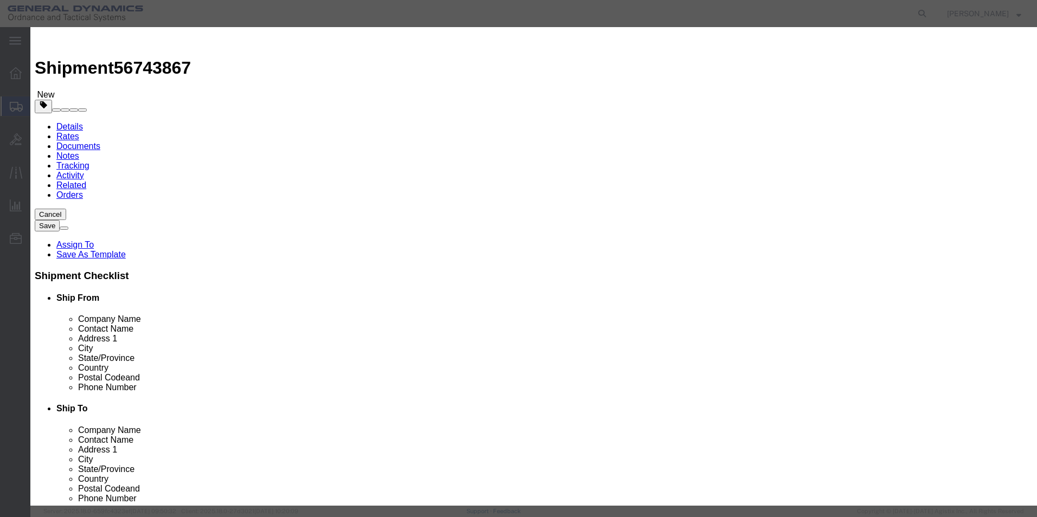
click select "Select 50 55 60 65 70 85 92.5 100 125 175 250 300 400"
click textarea
type textarea "ALUMINUM MACHINE PARTS"
click button "Save & Close"
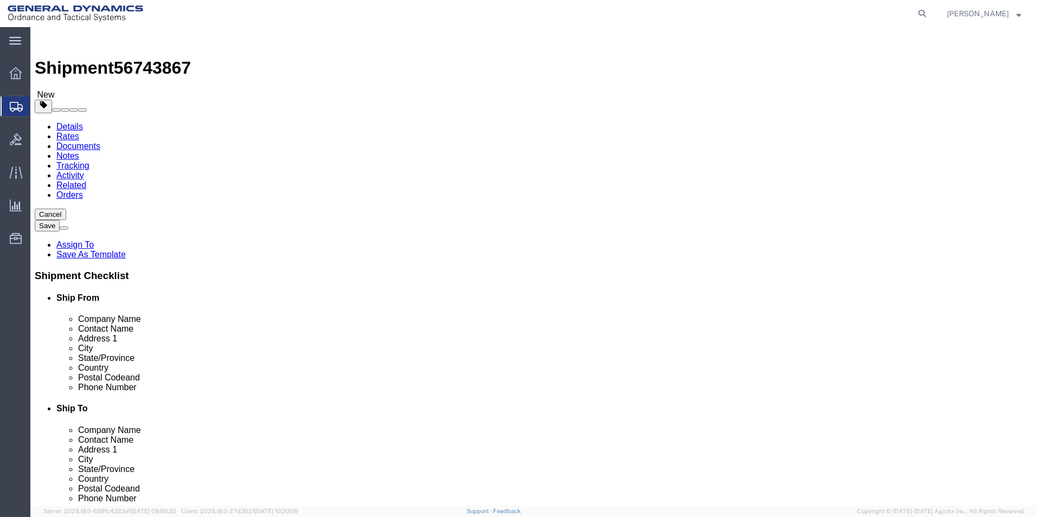
click button "button"
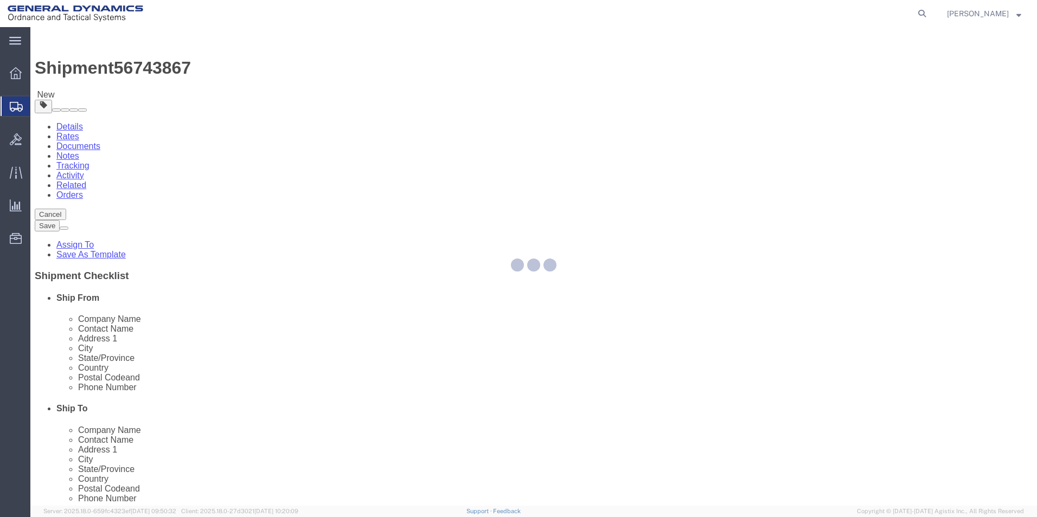
select select "PSNS"
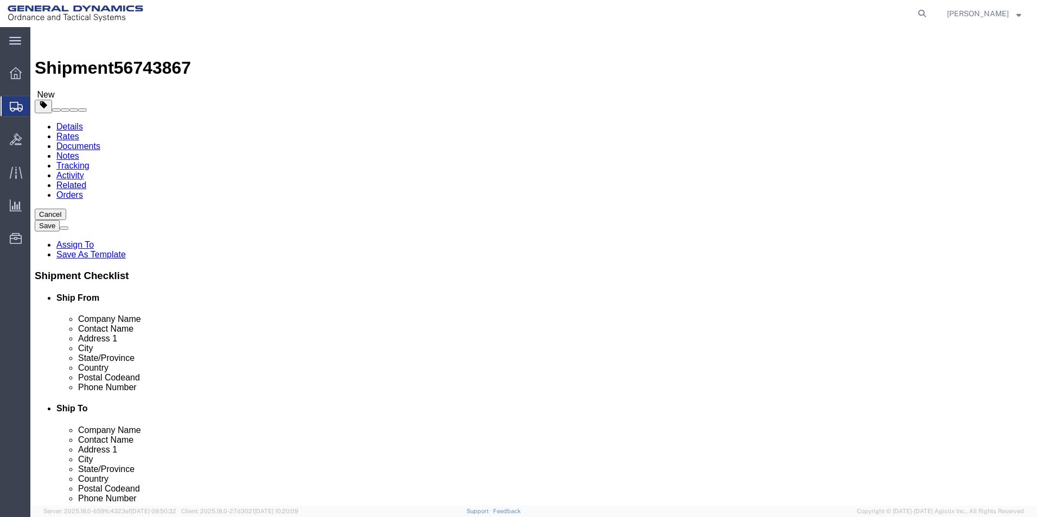
click input "40.00"
type input "39.00"
drag, startPoint x: 674, startPoint y: 223, endPoint x: 664, endPoint y: 225, distance: 9.9
click div "1"
click div "Package Info Total shipment is made up of 2 packages containing 1300 pieces wei…"
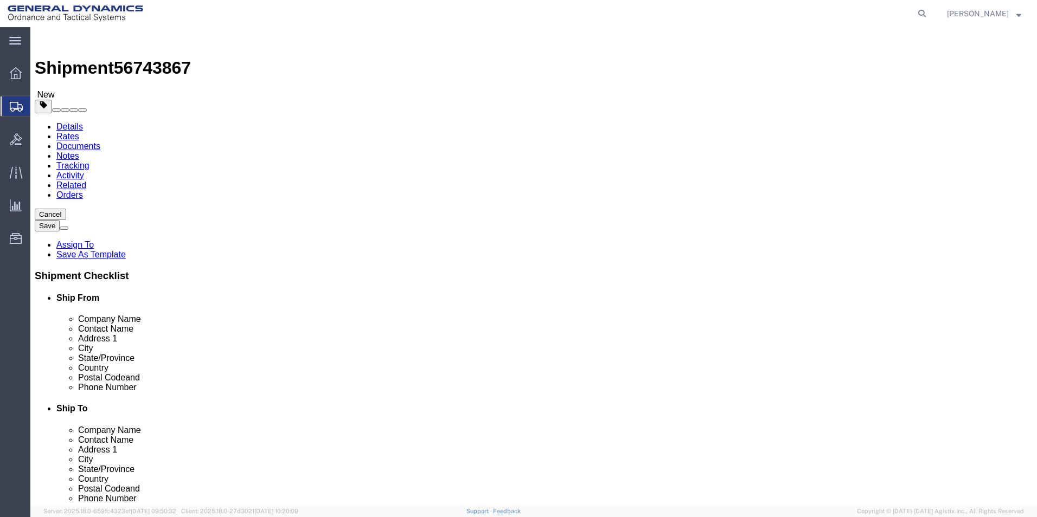
drag, startPoint x: 164, startPoint y: 272, endPoint x: 139, endPoint y: 270, distance: 24.5
click div "320.00 Select kgs lbs"
type input "275.00"
click div "1 x Pallet(s) Standard (Not Stackable) Package Type Select Bale(s) Basket(s) Bo…"
click dd "650.00 Each"
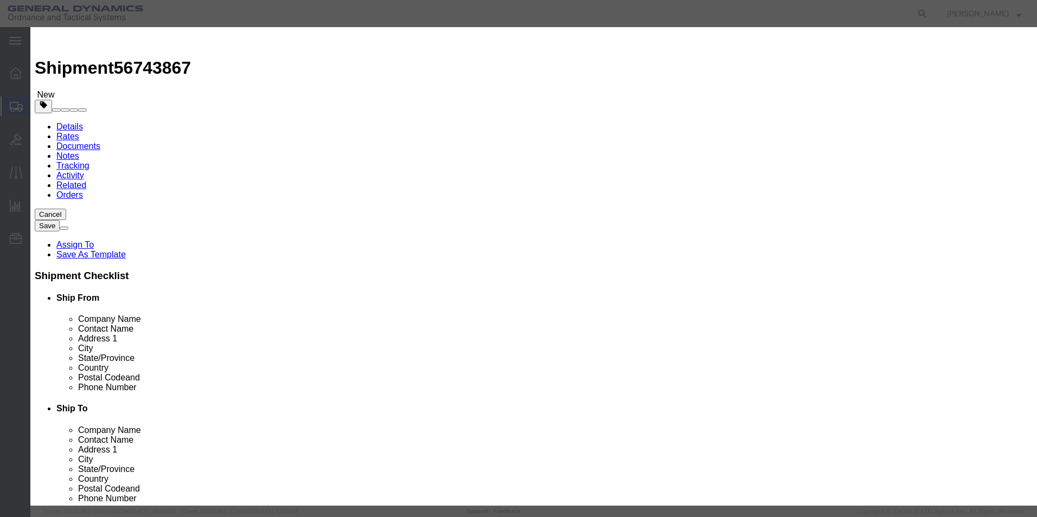
drag, startPoint x: 346, startPoint y: 101, endPoint x: 200, endPoint y: 107, distance: 146.5
click div "Commodity library Product Name BLOCKER DOOR SPRINGS ASSEMBLY Pieces 650.00 Sele…"
type input "810"
drag, startPoint x: 168, startPoint y: 123, endPoint x: 147, endPoint y: 118, distance: 21.1
click div "Edit content Commodity library Product Name BLOCKER DOOR SPRINGS ASSEMBLY Piece…"
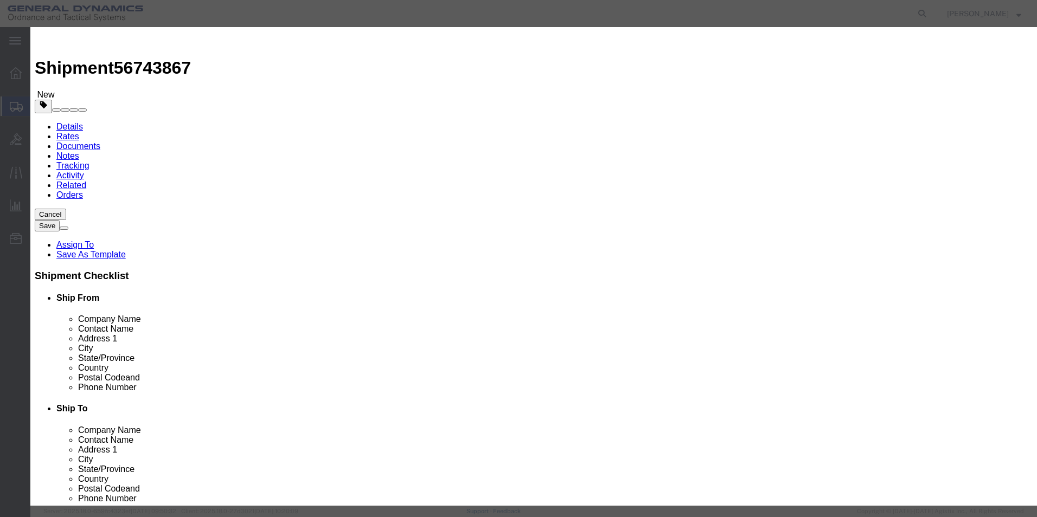
type input "100"
click button "Save & Close"
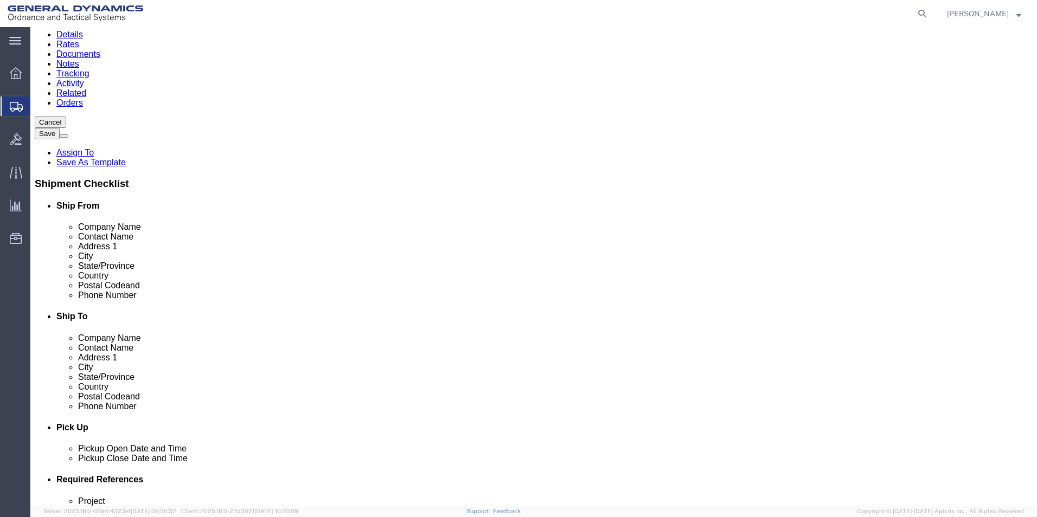
scroll to position [93, 0]
click button "Continue"
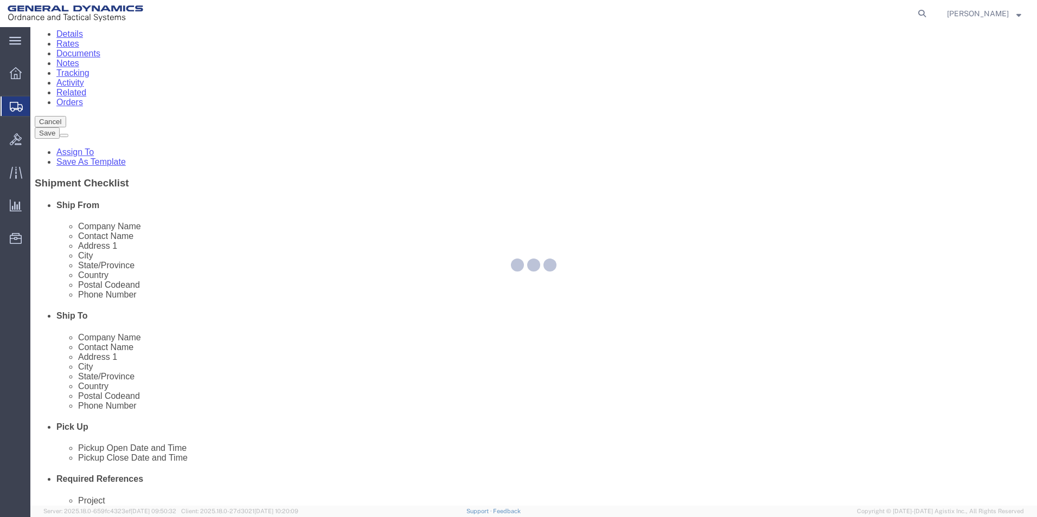
select select
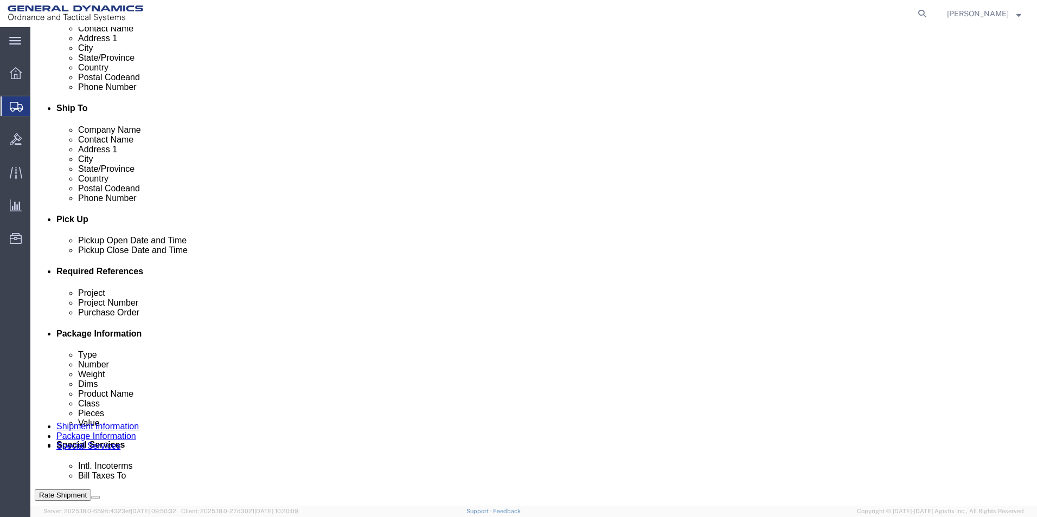
scroll to position [434, 0]
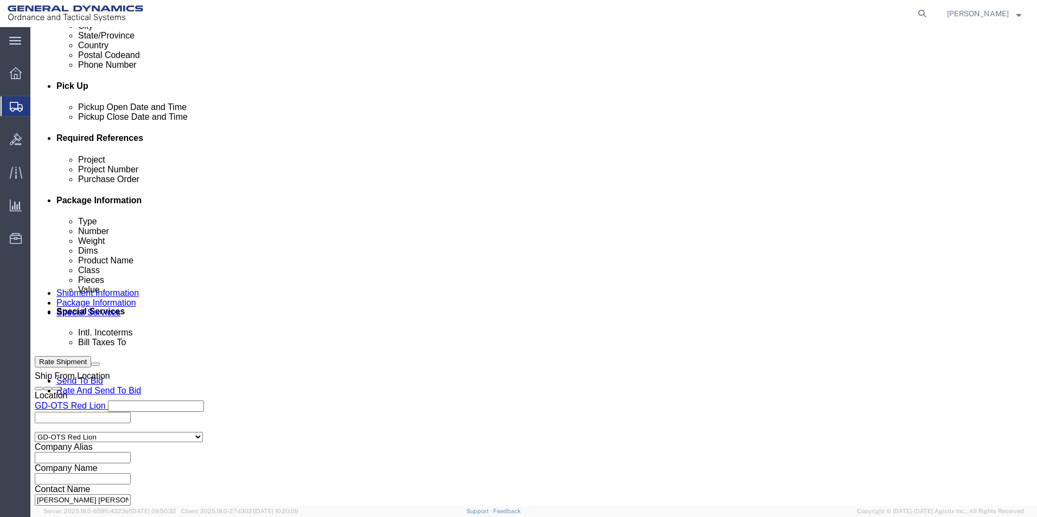
drag, startPoint x: 379, startPoint y: 281, endPoint x: 351, endPoint y: 283, distance: 27.1
click select "Select Recipient Account Sender/Shipper Third Party Account"
select select "RCPN"
click select "Select Recipient Account Sender/Shipper Third Party Account"
type input "[PERSON_NAME] [GEOGRAPHIC_DATA]"
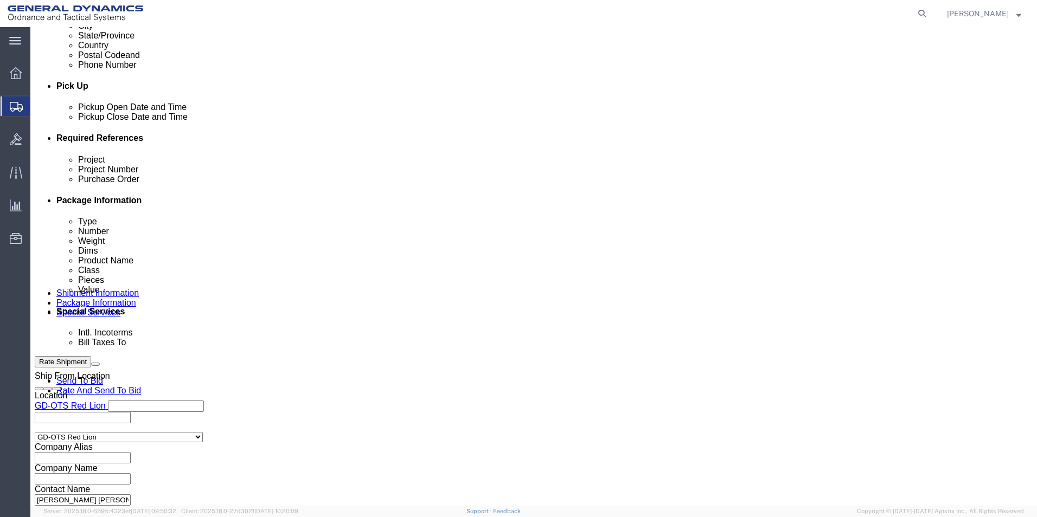
type input "[STREET_ADDRESS]"
select select "US"
select select "AZ"
type input "[PHONE_NUMBER]"
type input "C/O OFFSHORE-IMPORT/ECPORT"
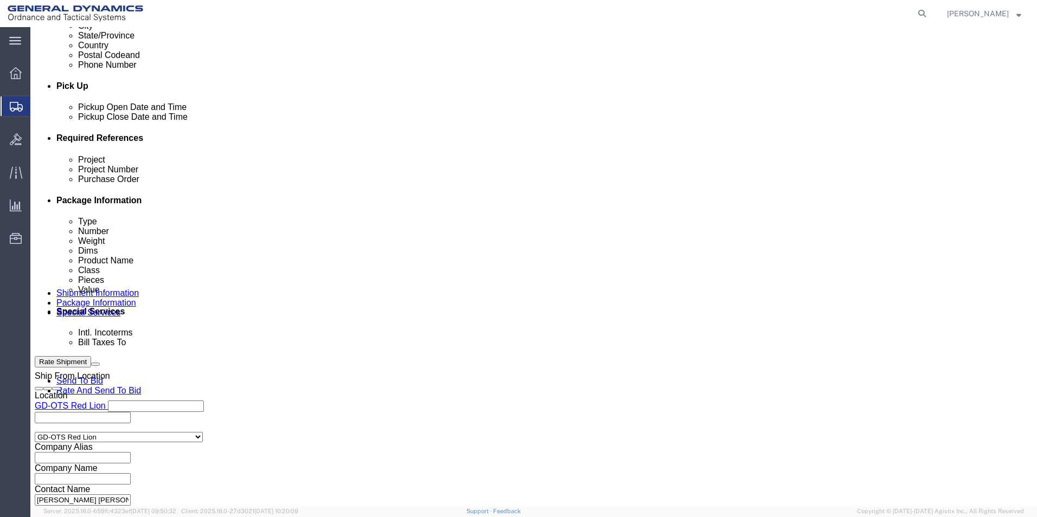
type input "[PERSON_NAME]"
type input "[GEOGRAPHIC_DATA]"
type input "85747"
drag, startPoint x: 370, startPoint y: 308, endPoint x: 364, endPoint y: 308, distance: 6.0
click select "Select DHL FedEx Express UPS"
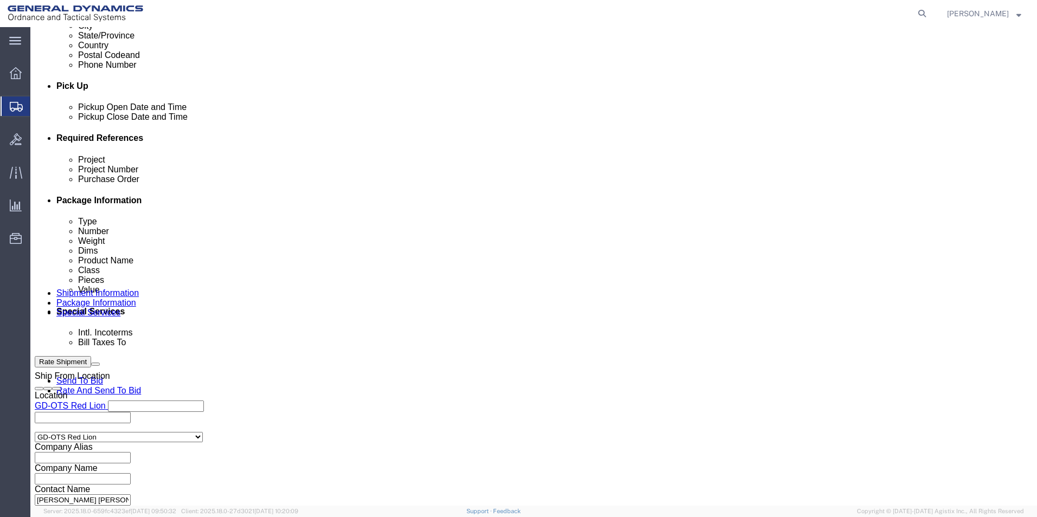
select select "FedEx Express"
click select "Select DHL FedEx Express UPS"
click input "text"
type input "021227838"
click button "Rate Shipment"
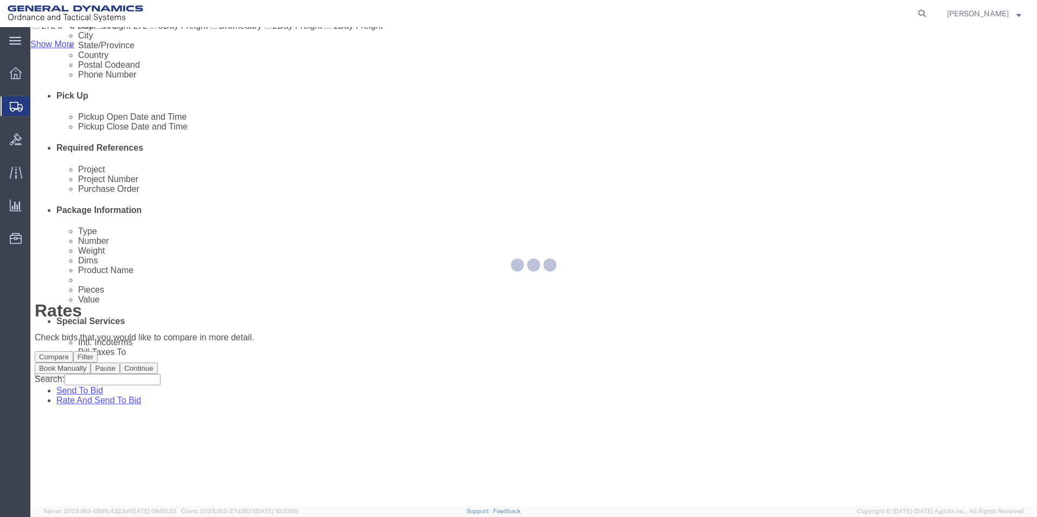
scroll to position [0, 0]
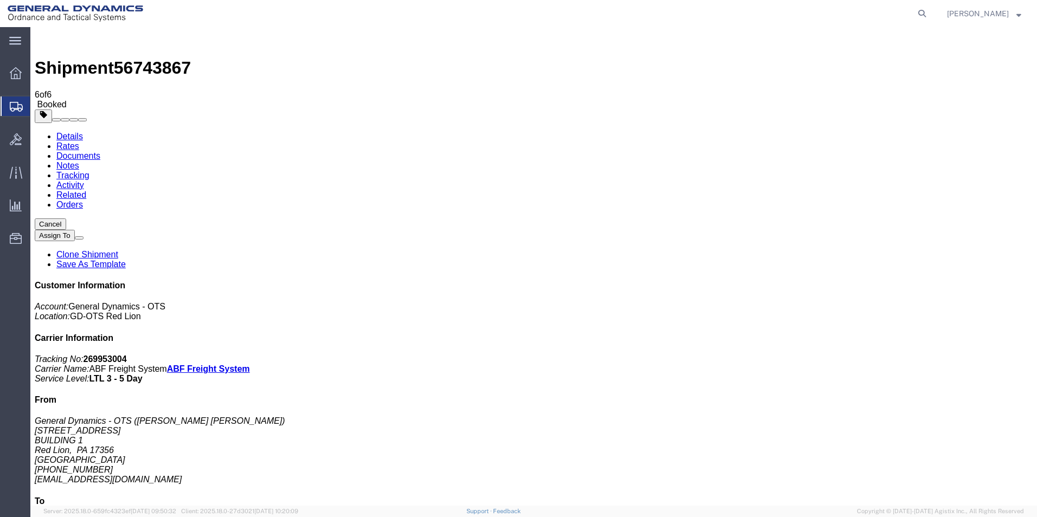
click at [930, 12] on icon at bounding box center [921, 13] width 15 height 15
type input "269953003"
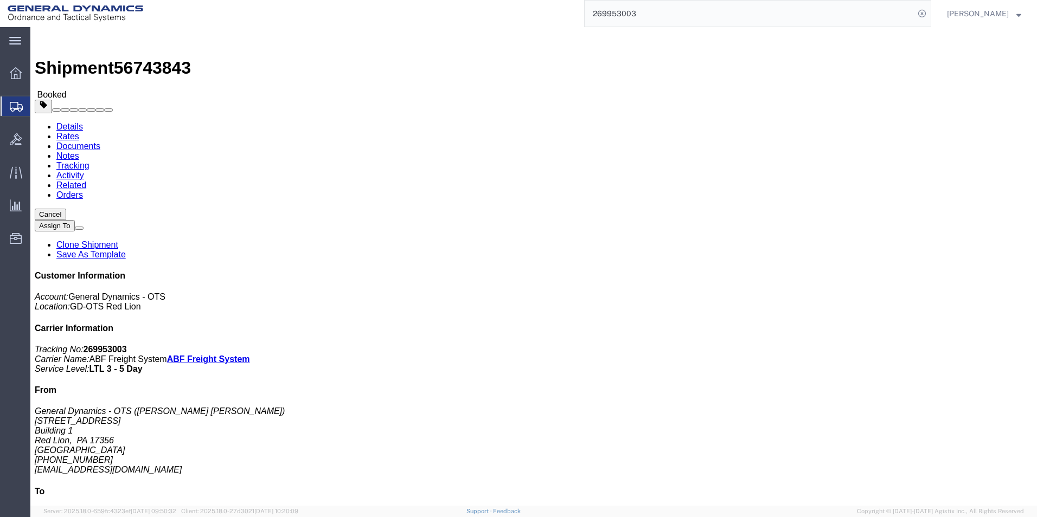
click link "Documents"
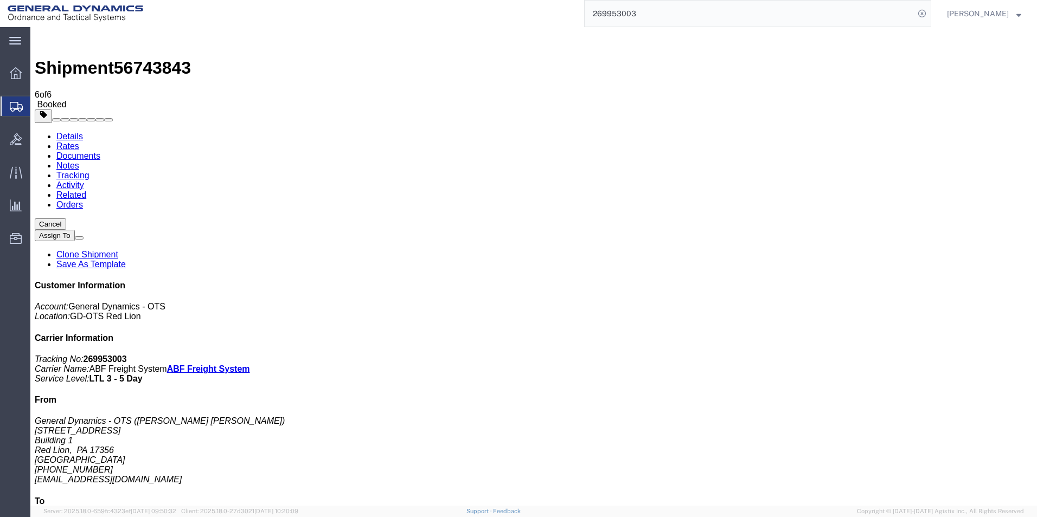
click at [0, 0] on span "Create Shipment" at bounding box center [0, 0] width 0 height 0
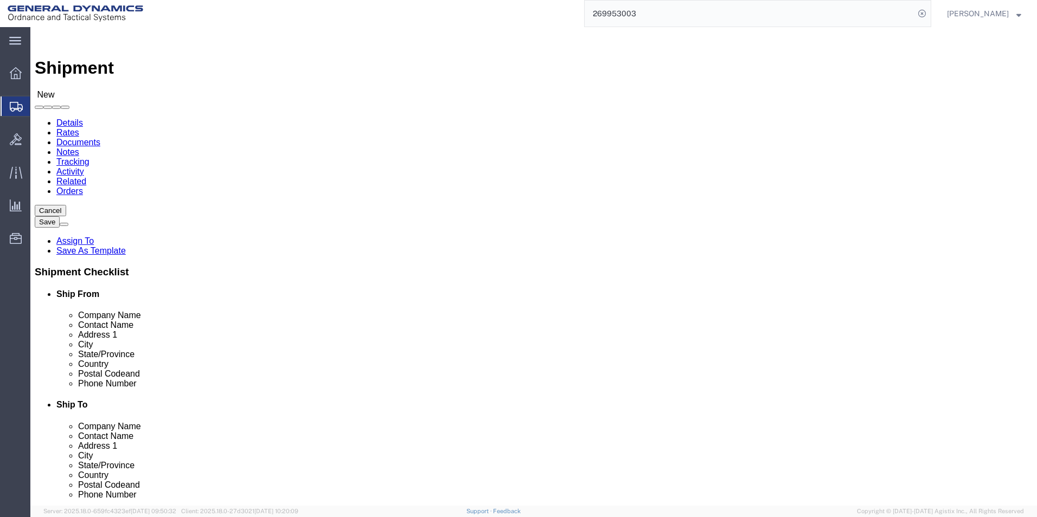
scroll to position [2, 0]
select select "310"
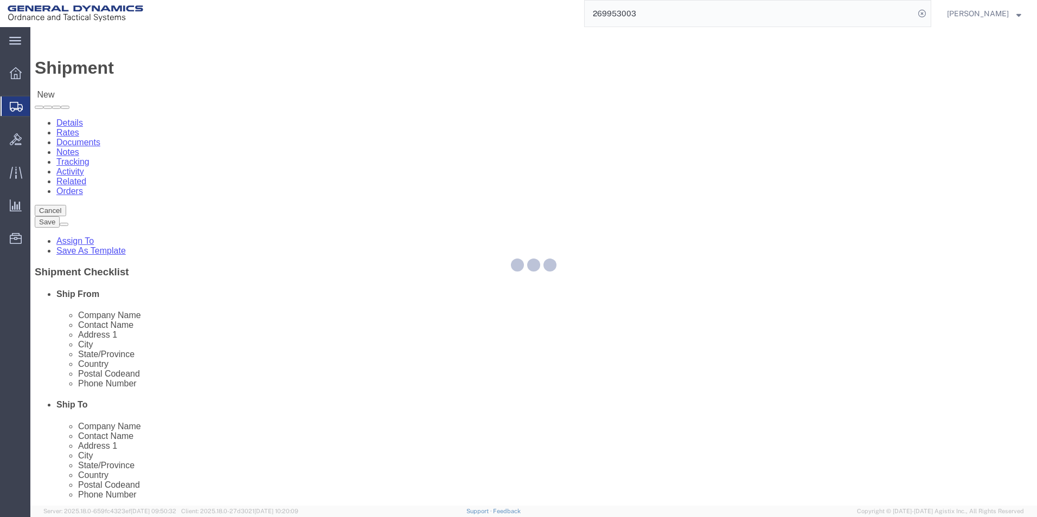
select select "PA"
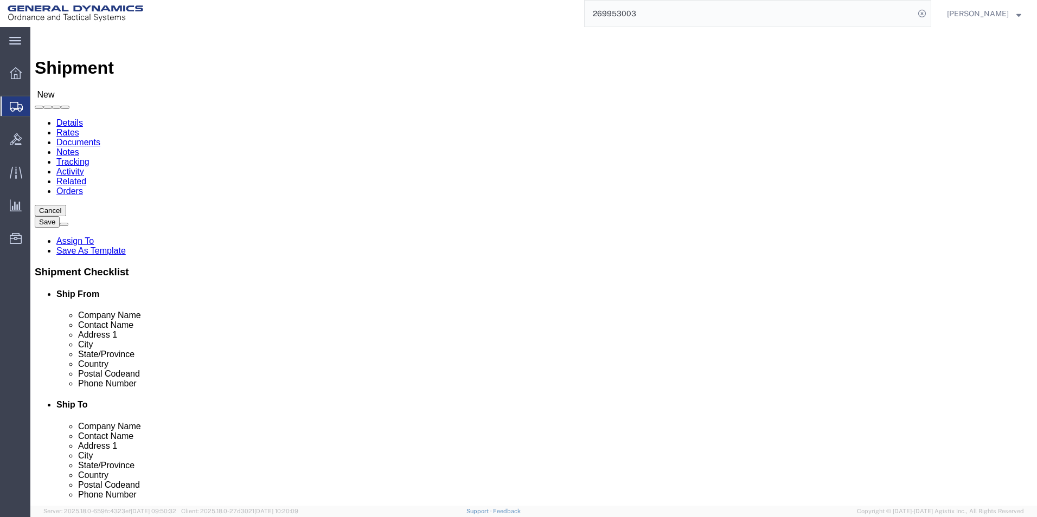
drag, startPoint x: 231, startPoint y: 182, endPoint x: 84, endPoint y: 192, distance: 146.8
click div "Location GD-OTS Red Lion Select My Profile Location GD-OTS [GEOGRAPHIC_DATA] (C…"
type input "REDLPAHIG0"
click div "Location GD-OTS Red Lion Select My Profile Location GD-OTS [GEOGRAPHIC_DATA] (C…"
click input "text"
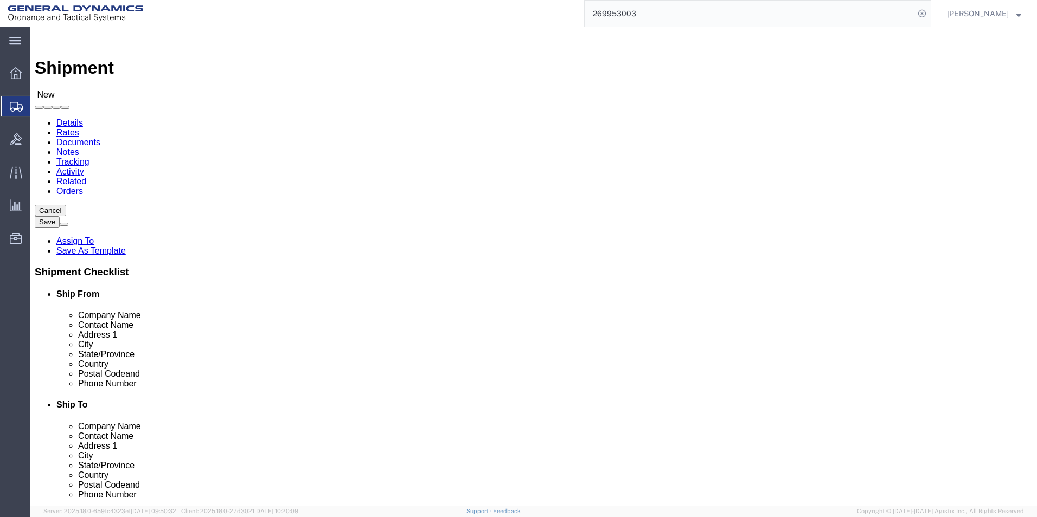
type input "[PERSON_NAME] [PERSON_NAME]"
click input "text"
type input "BUILDING 1"
drag, startPoint x: 210, startPoint y: 386, endPoint x: 223, endPoint y: 392, distance: 14.3
click input "text"
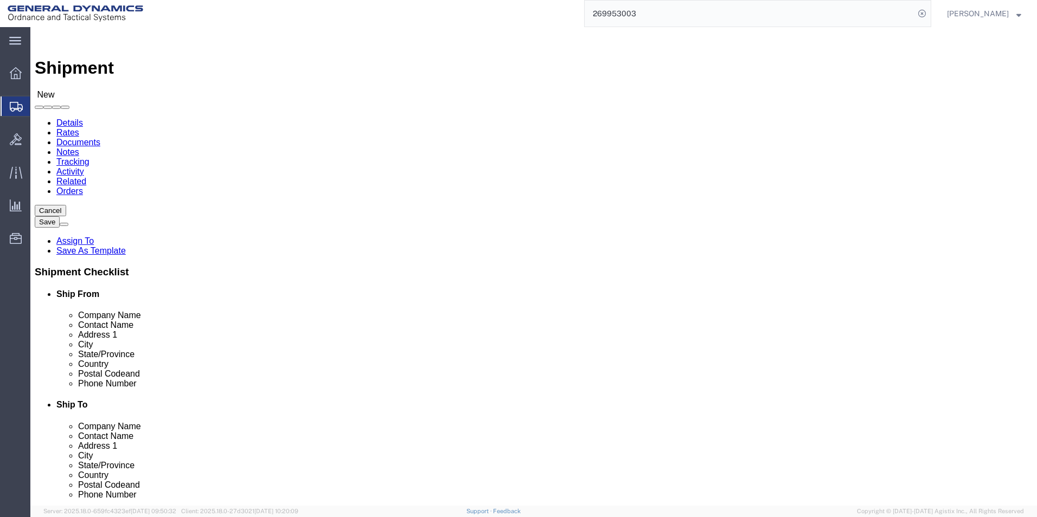
type input "[EMAIL_ADDRESS][DOMAIN_NAME]"
click input "text"
type input "DUC"
drag, startPoint x: 592, startPoint y: 254, endPoint x: 584, endPoint y: 253, distance: 8.7
click p "- [PERSON_NAME] MEXICO - (C/O OFFSHORE-IMPORT/ECPORT) [STREET_ADDRESS][PERSON_N…"
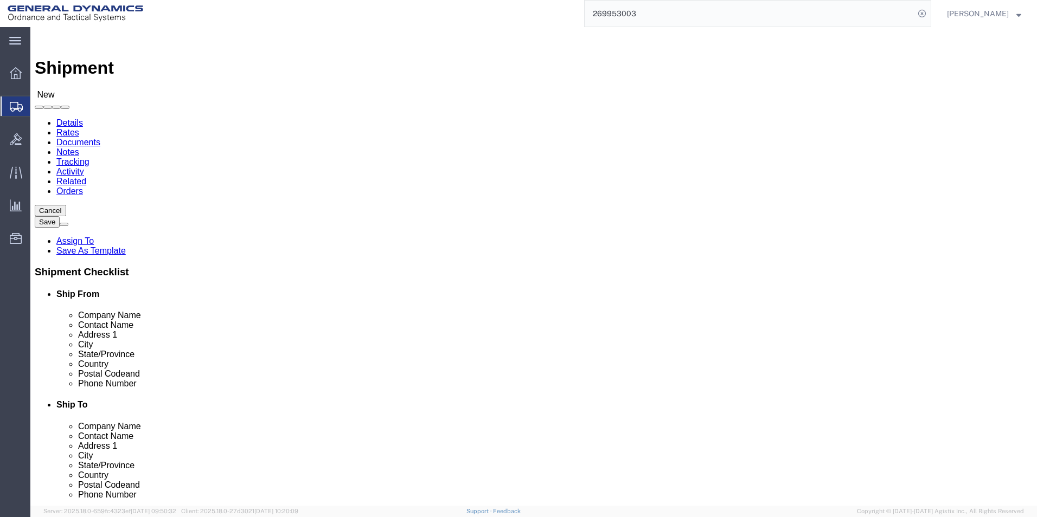
select select "AZ"
type input "[PERSON_NAME] [GEOGRAPHIC_DATA]"
drag, startPoint x: 608, startPoint y: 262, endPoint x: 477, endPoint y: 252, distance: 131.1
click div "Location Select Select My Profile Location GD-OTS [GEOGRAPHIC_DATA] (Commerce) …"
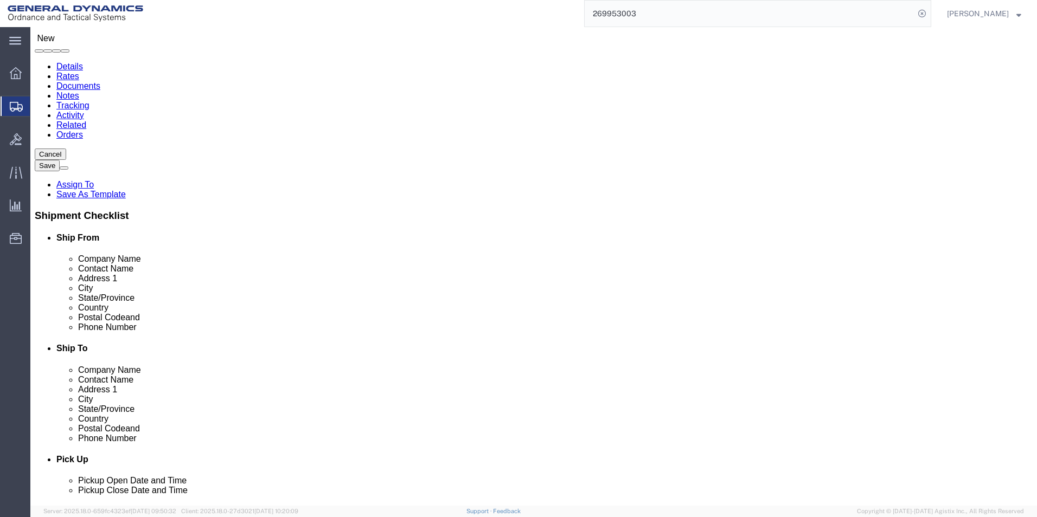
scroll to position [163, 0]
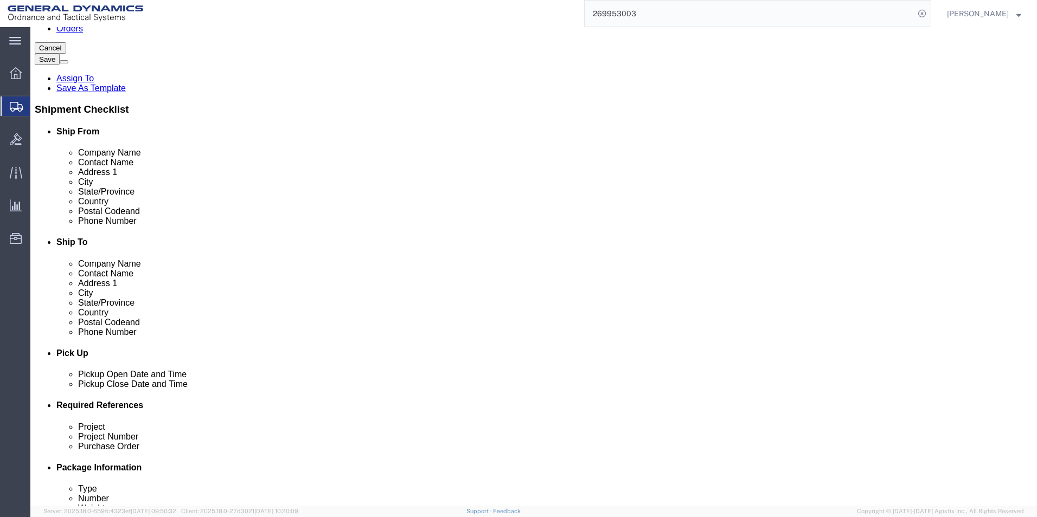
type input "[PERSON_NAME]"
click div "[DATE] 10:00 AM"
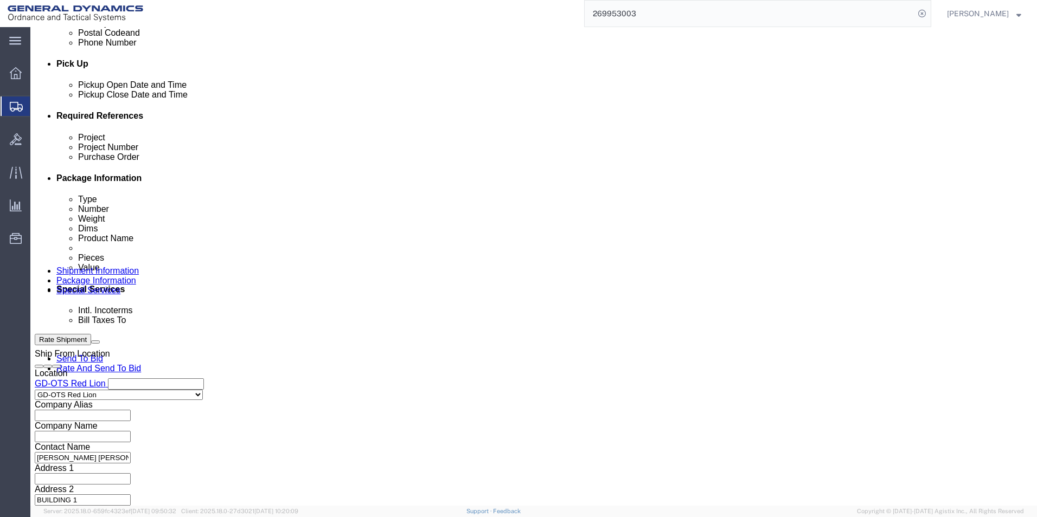
click input "4:00 AM"
type input "4:30 PM"
click button "Apply"
click input "text"
type input "63879"
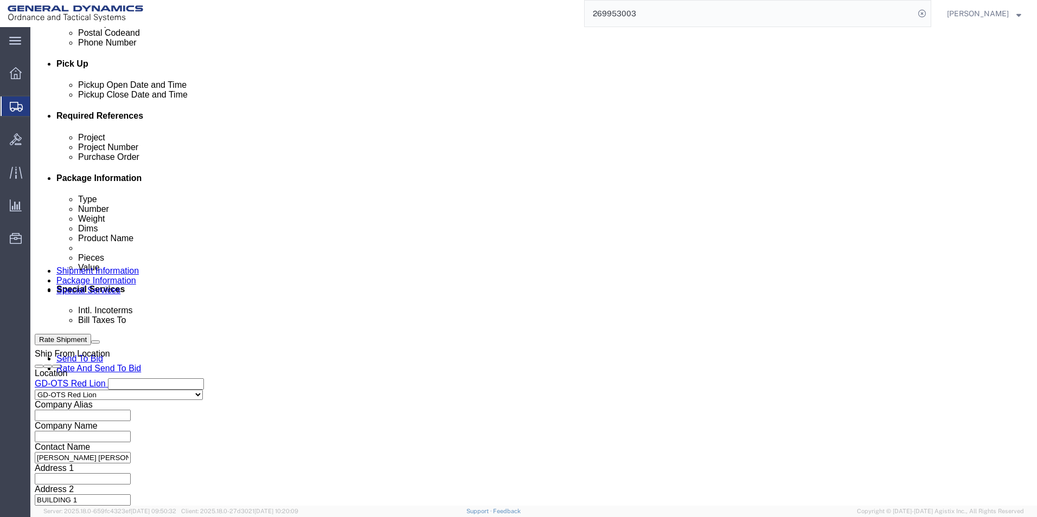
click input "text"
type input "3"
type input "63879"
click input "text"
type input "109383"
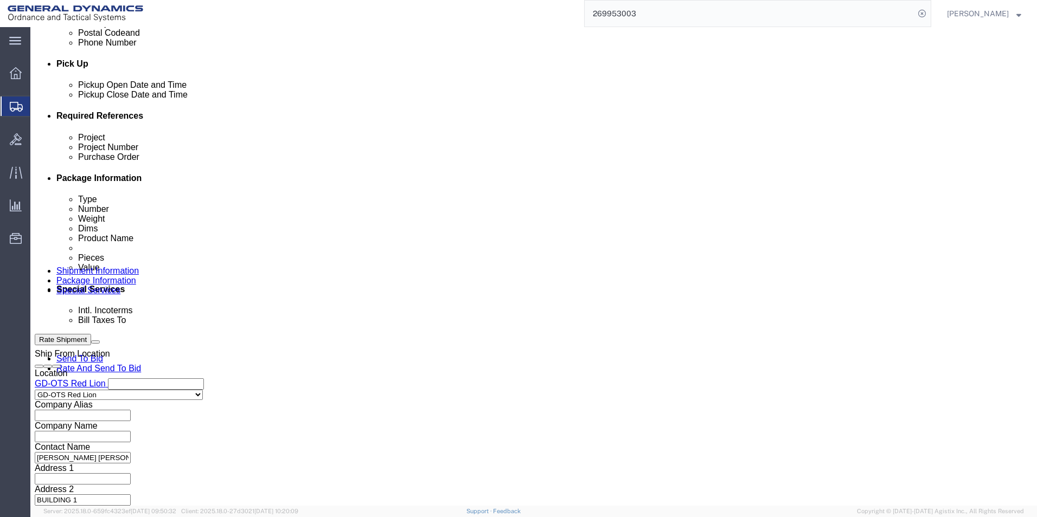
click button "Continue"
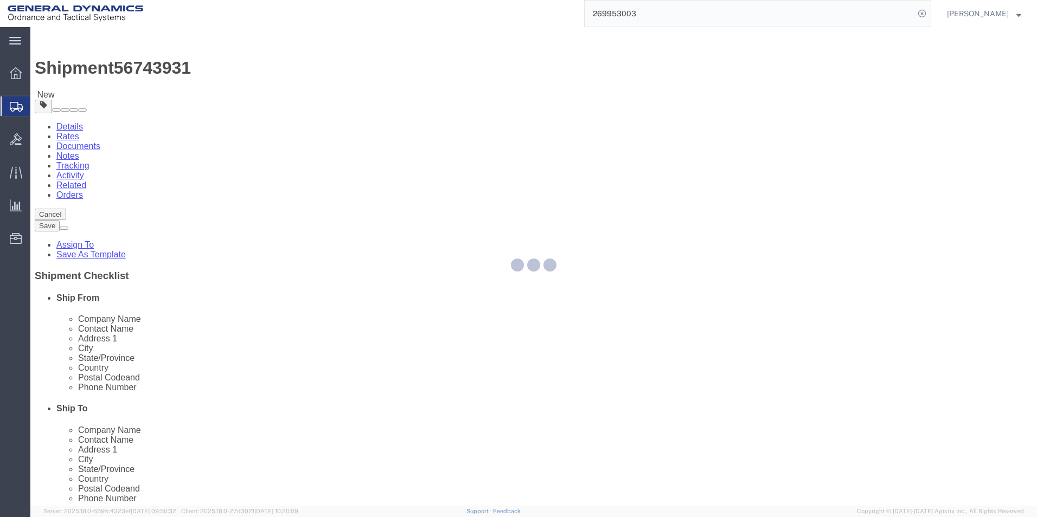
select select "CBOX"
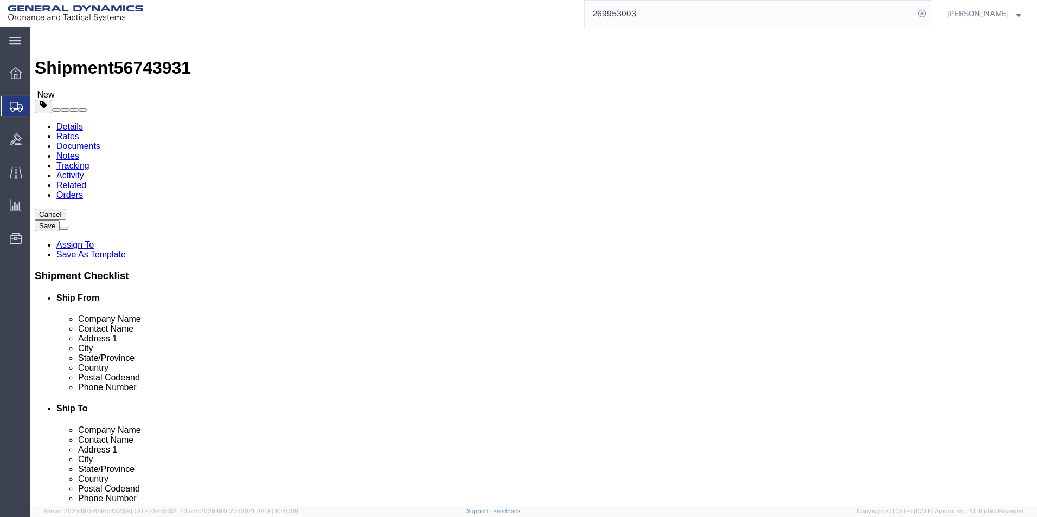
click input "text"
type input "48"
click input "text"
type input "40"
click input "text"
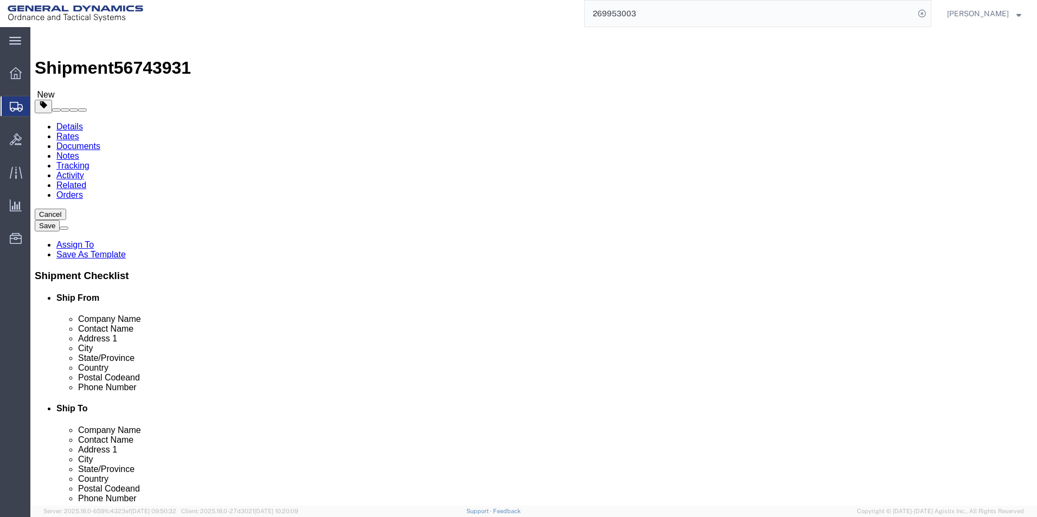
type input "43"
drag, startPoint x: 153, startPoint y: 251, endPoint x: 148, endPoint y: 251, distance: 6.0
click input "0.00"
type input "320.00"
click link "Add Content"
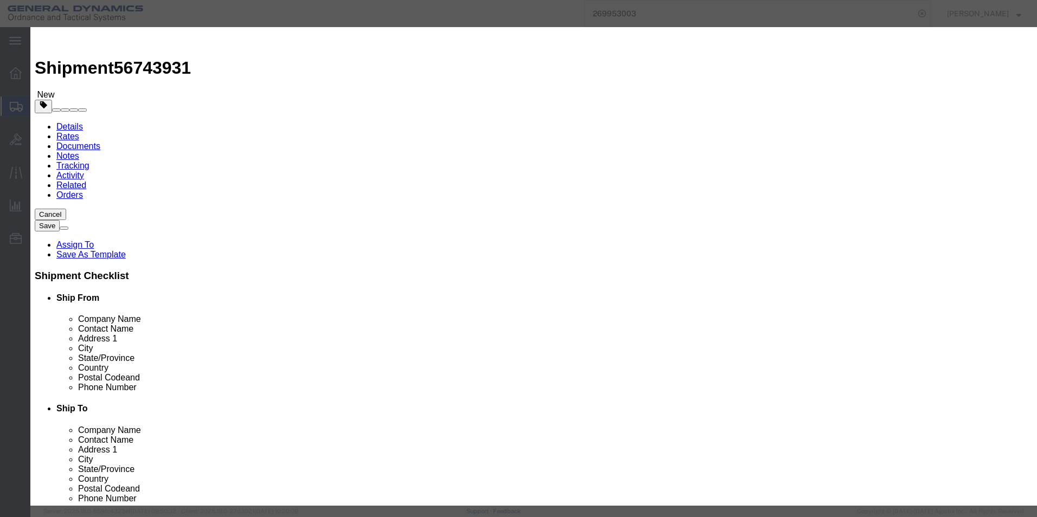
click input "text"
type input "LINK HOUSING ASSY"
select select "US"
type input "LINK HOUSING ASSY"
drag, startPoint x: 338, startPoint y: 106, endPoint x: 305, endPoint y: 106, distance: 33.1
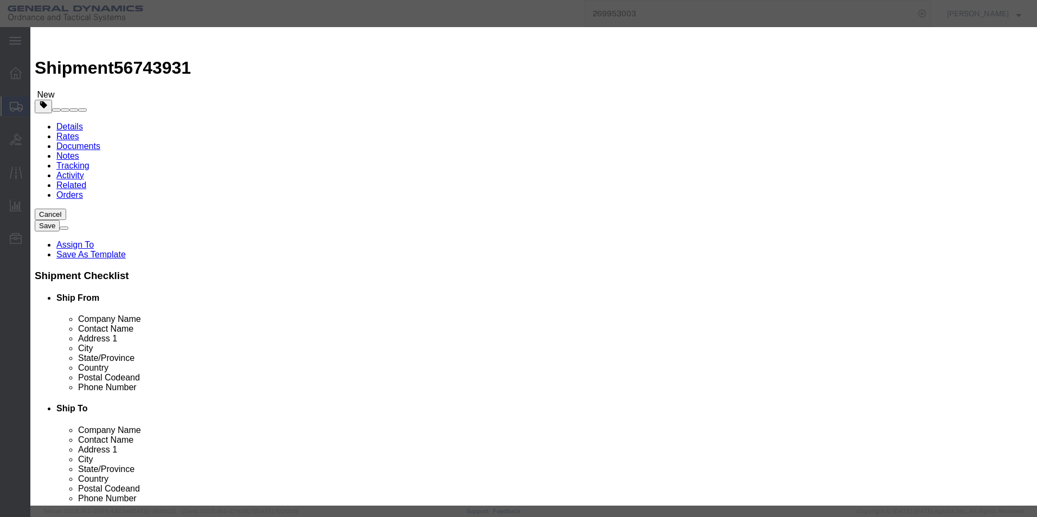
drag, startPoint x: 343, startPoint y: 105, endPoint x: 296, endPoint y: 97, distance: 47.9
click div "Pieces 0 Select Bag Barrels 100Board Feet Bottle Box Blister Pack Carats Can Ca…"
type input "600"
click input "text"
type input "100"
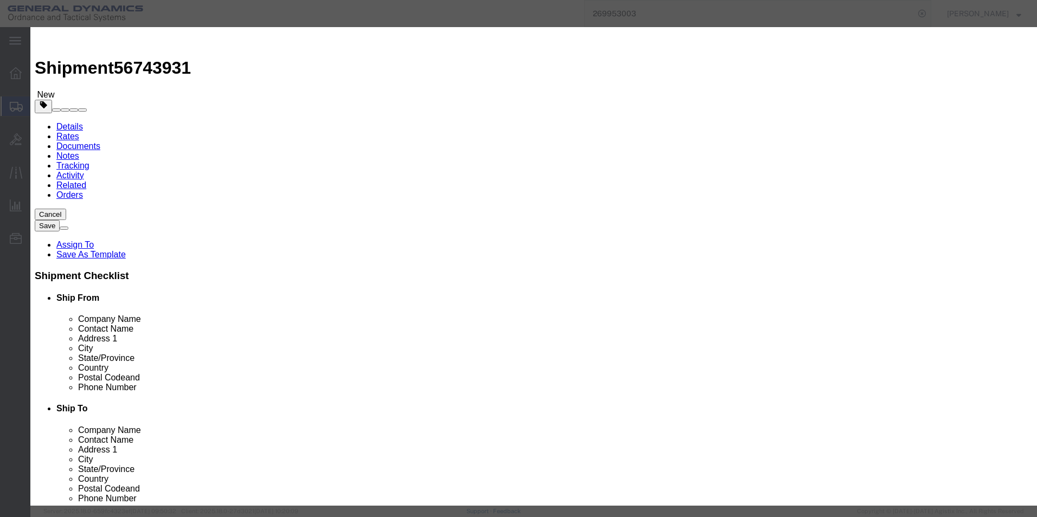
drag, startPoint x: 482, startPoint y: 143, endPoint x: 472, endPoint y: 148, distance: 11.4
click select "Select 50 55 60 65 70 85 92.5 100 125 175 250 300 400"
select select "70"
click select "Select 50 55 60 65 70 85 92.5 100 125 175 250 300 400"
click textarea
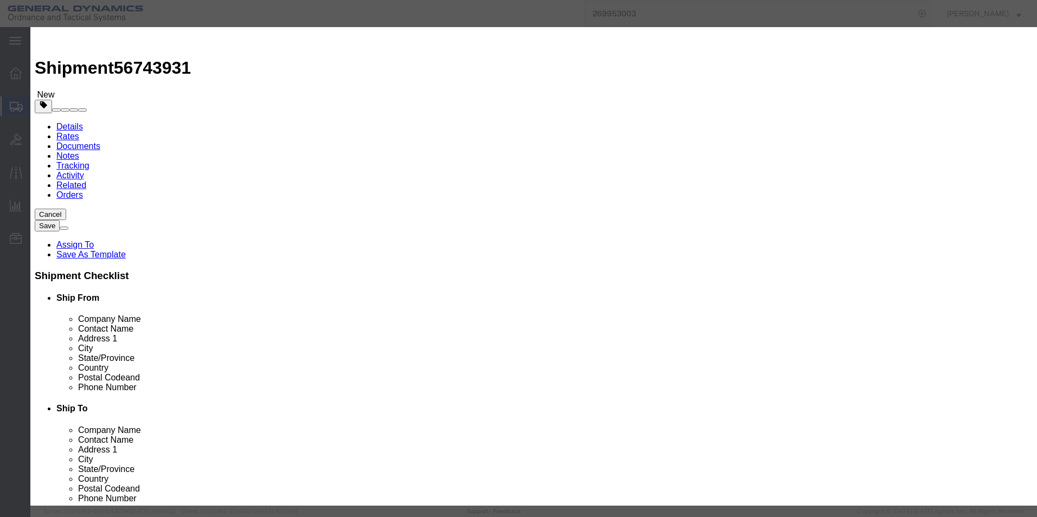
type textarea "ALUMINUN MACHINE PARTS"
click button "Save & Close"
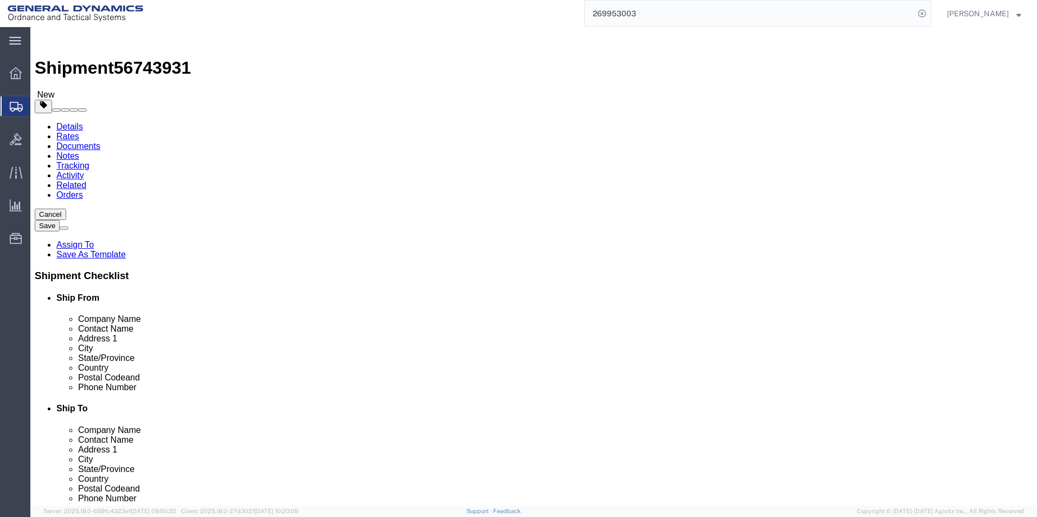
click span "button"
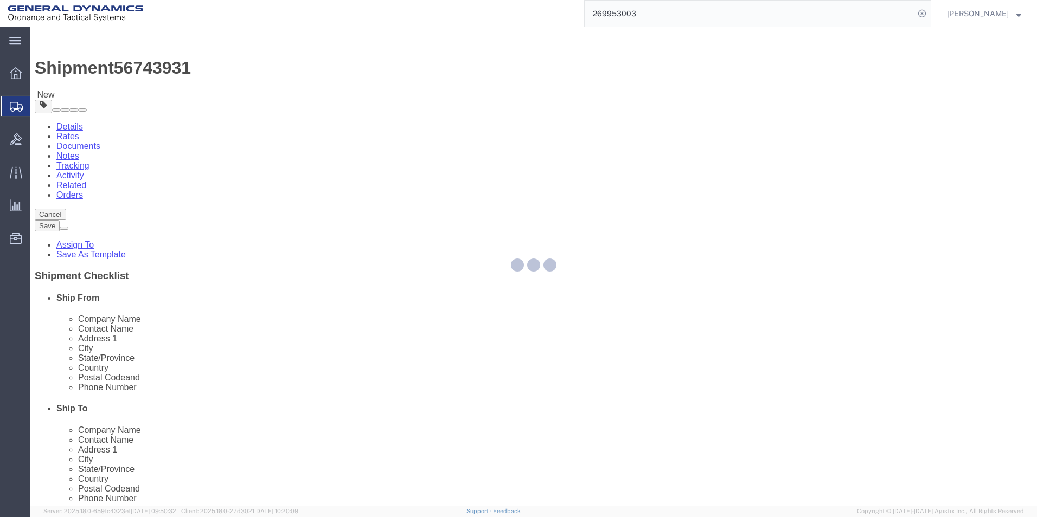
select select "CBOX"
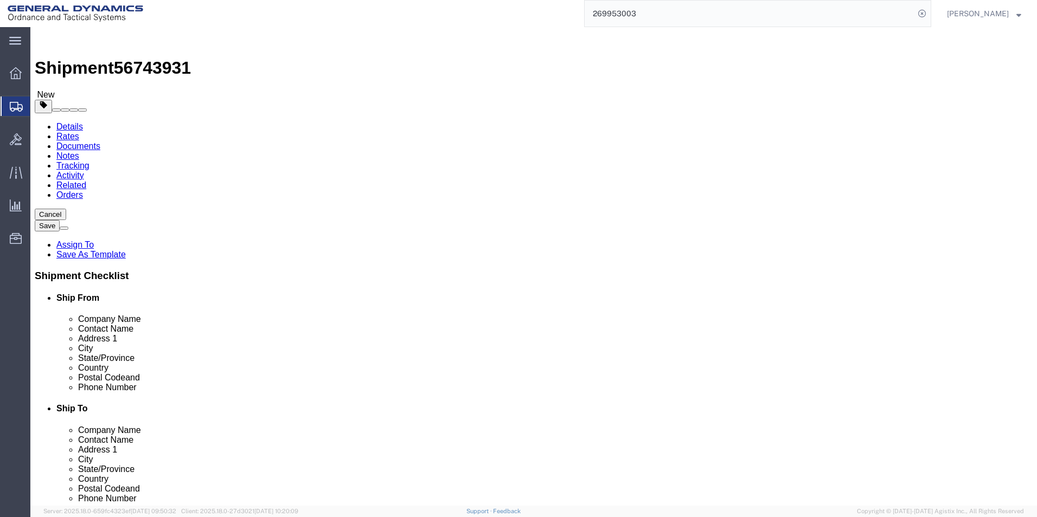
drag, startPoint x: 555, startPoint y: 253, endPoint x: 516, endPoint y: 249, distance: 38.6
click div "Weight 320.00 Select kgs lbs Ship. t°"
type input "425.00"
click dd "100.00 USD"
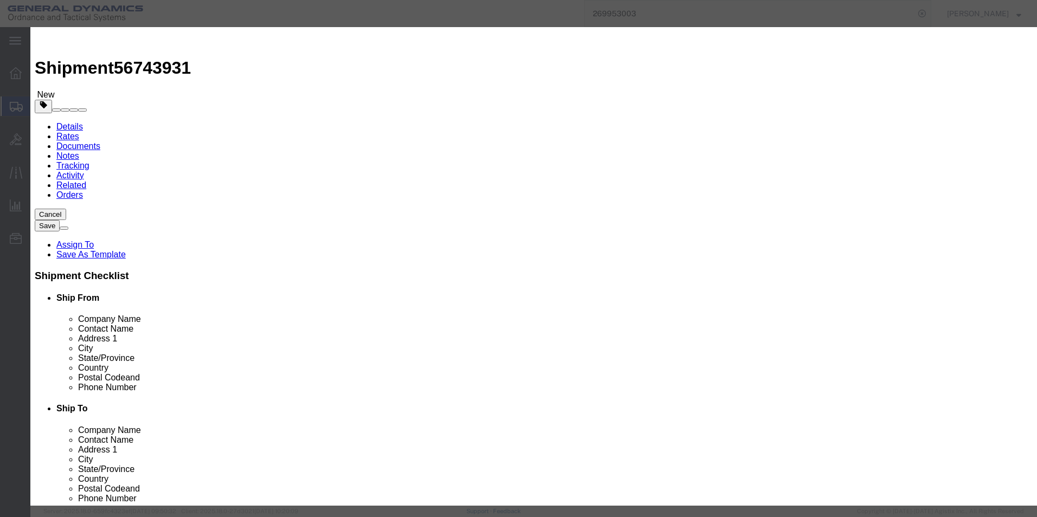
drag, startPoint x: 352, startPoint y: 102, endPoint x: 259, endPoint y: 90, distance: 93.5
click div "Product Name LINK HOUSING ASSY Pieces 600.00 Select Bag Barrels 100Board Feet B…"
type input "700"
drag, startPoint x: 355, startPoint y: 122, endPoint x: 231, endPoint y: 119, distance: 124.8
click div "Total Value 116.67 Select ADP AED AFN ALL AMD AOA ARS ATS AUD AWG AZN BAM BBD B…"
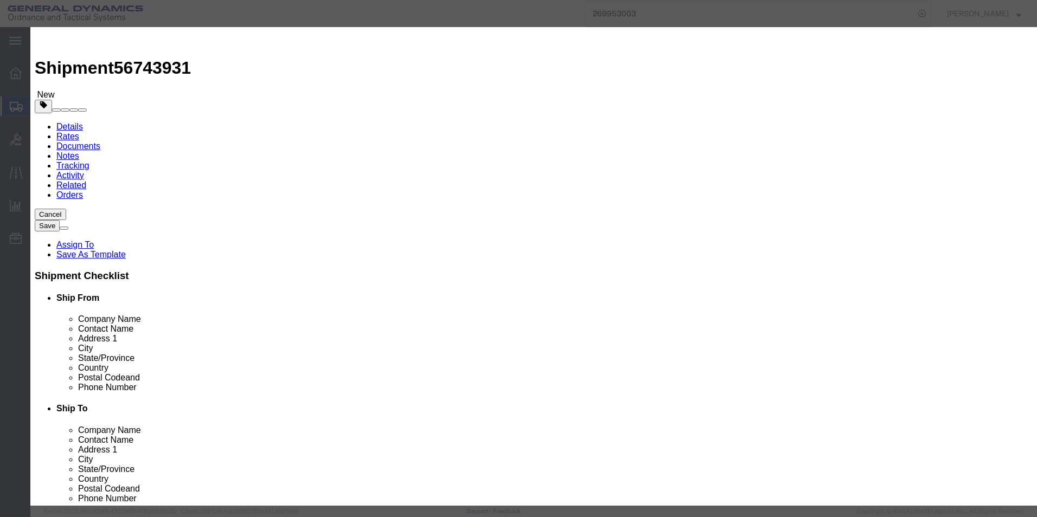
click div "LINK HOUSING ASSY"
click input "10"
type input "100"
click div "Commodity library"
click button "Save & Close"
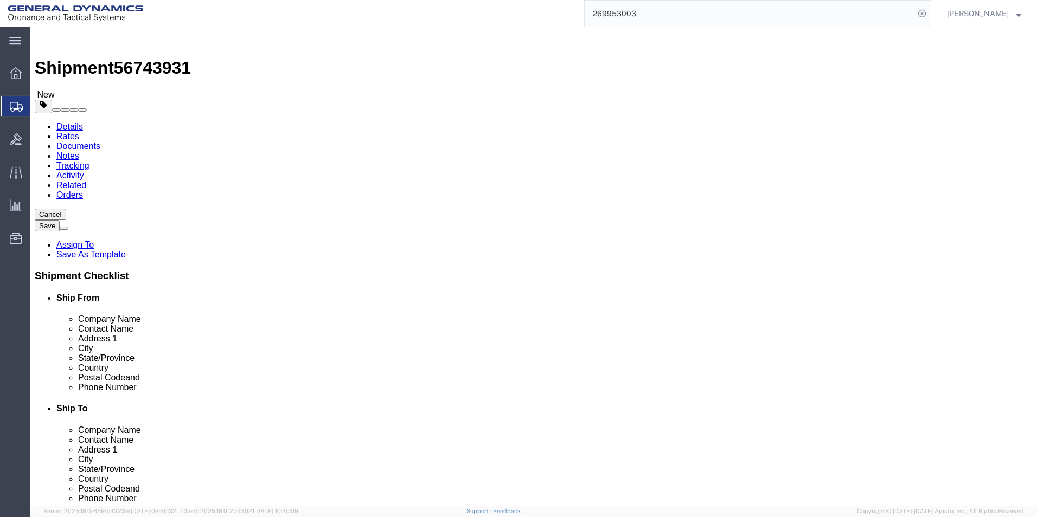
click select "Select Bale(s) Basket(s) Bolt(s) Bottle(s) Buckets Bulk Bundle(s) Can(s) Cardbo…"
select select "PSST"
click select "Select Bale(s) Basket(s) Bolt(s) Bottle(s) Buckets Bulk Bundle(s) Can(s) Cardbo…"
select select "PSNS"
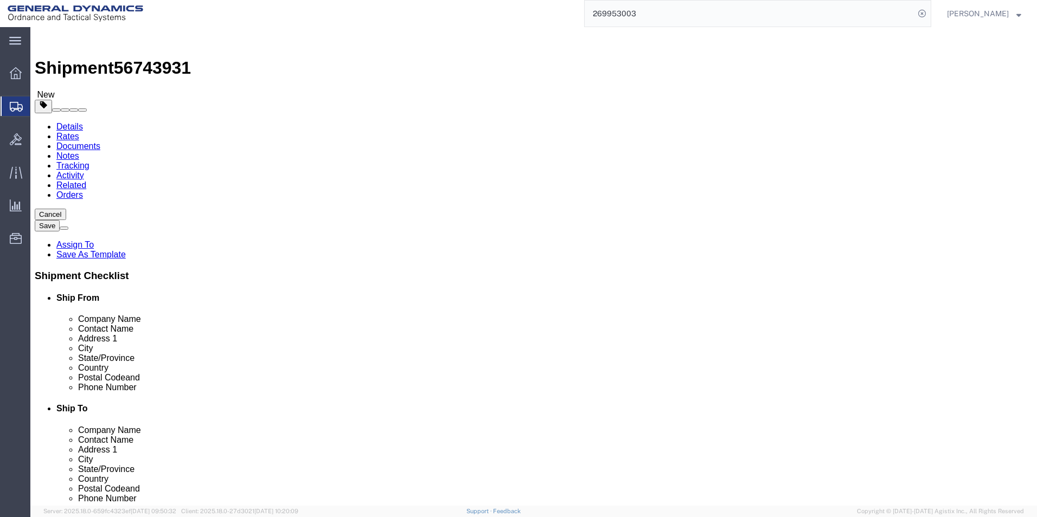
click select "Select Bale(s) Basket(s) Bolt(s) Bottle(s) Buckets Bulk Bundle(s) Can(s) Cardbo…"
click div "Package Info Total shipment is made up of 2 packages containing 1300 pieces wei…"
click div "1 x Pallet(s) Standard (Not Stackable) Package Type Select Bale(s) Basket(s) Bo…"
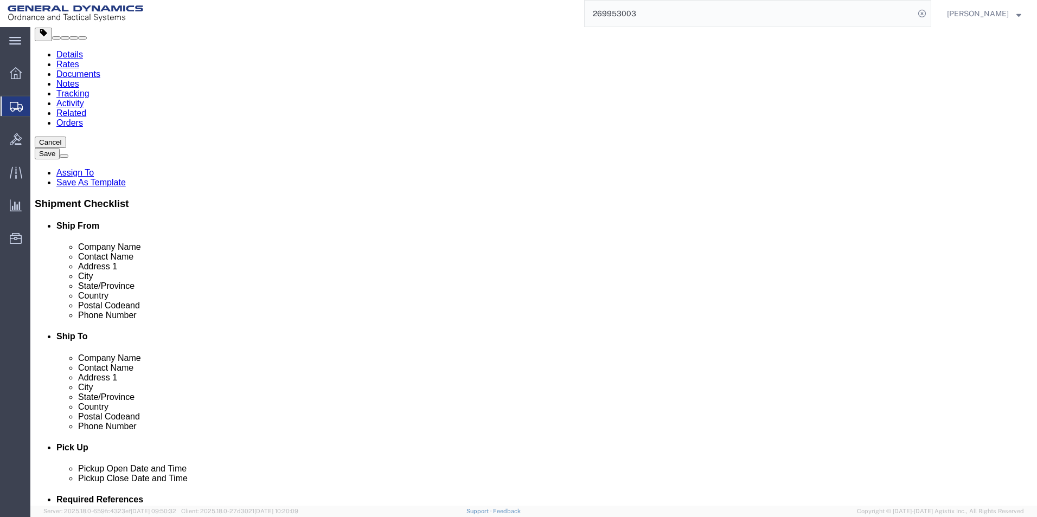
drag, startPoint x: 604, startPoint y: 179, endPoint x: 596, endPoint y: 177, distance: 7.8
click input "40.00"
type input "36.00"
drag, startPoint x: 657, startPoint y: 178, endPoint x: 638, endPoint y: 182, distance: 19.4
click div "Length 48.00 x Width 36.00 x Height 43.00 Select cm ft in"
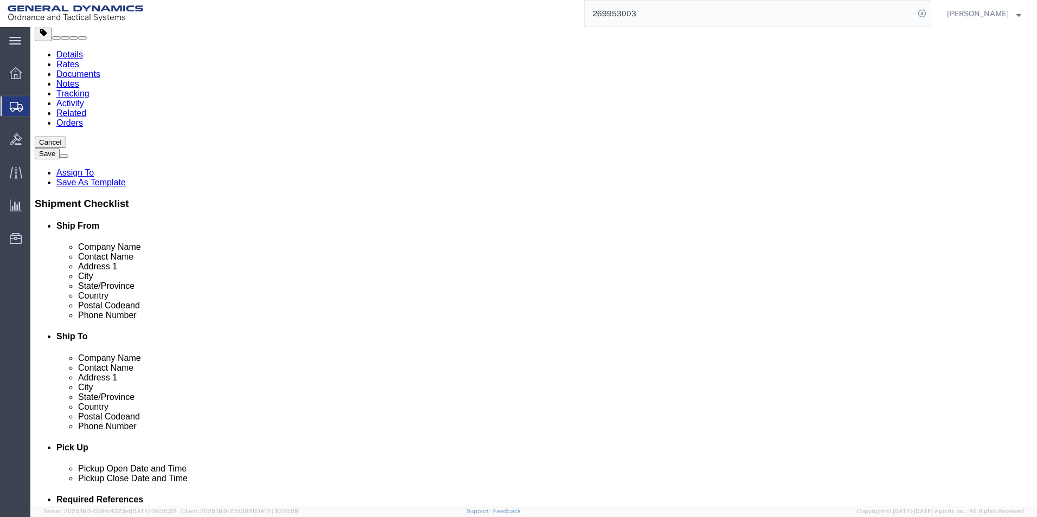
type input "42.00"
click div "1 x Pallet(s) Standard (Not Stackable) Package Type Select Bale(s) Basket(s) Bo…"
click button "Continue"
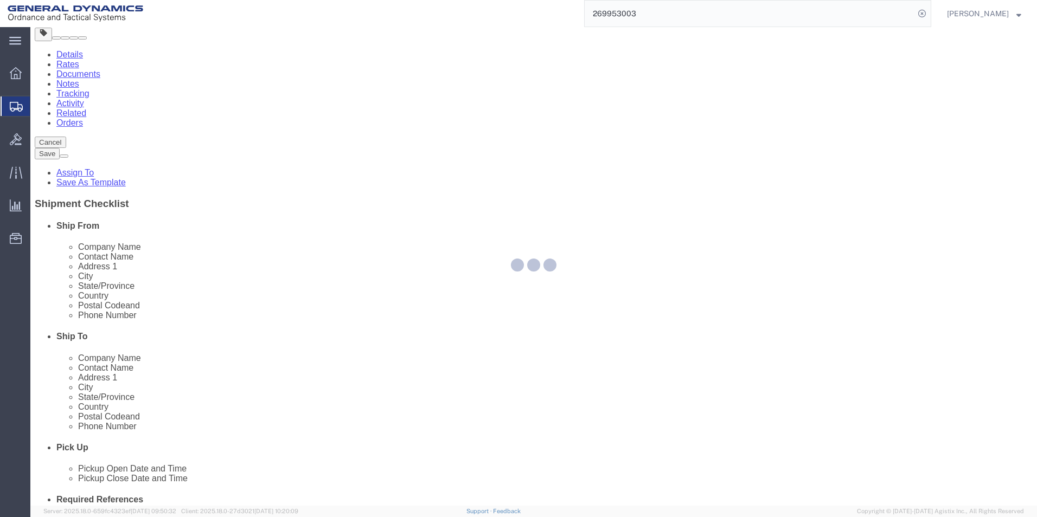
select select
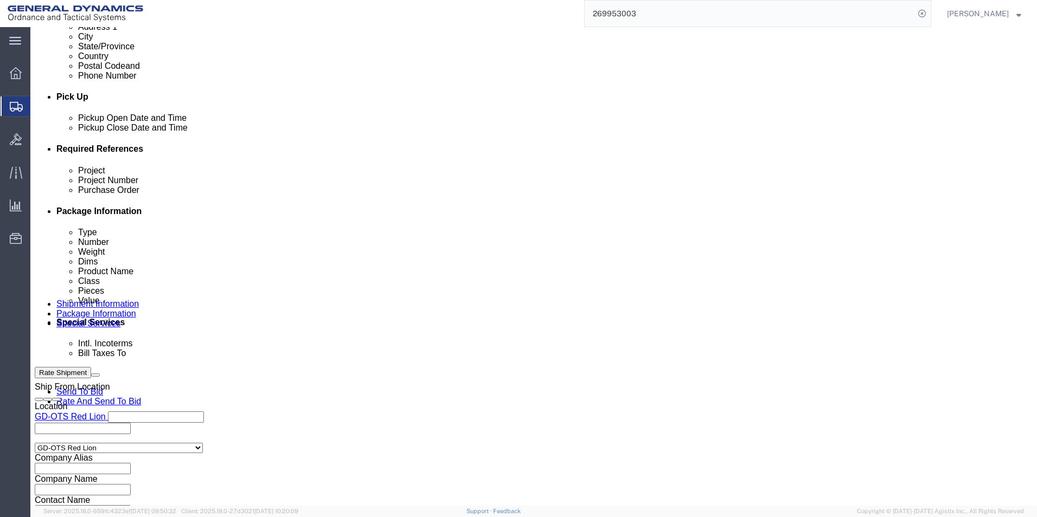
scroll to position [488, 0]
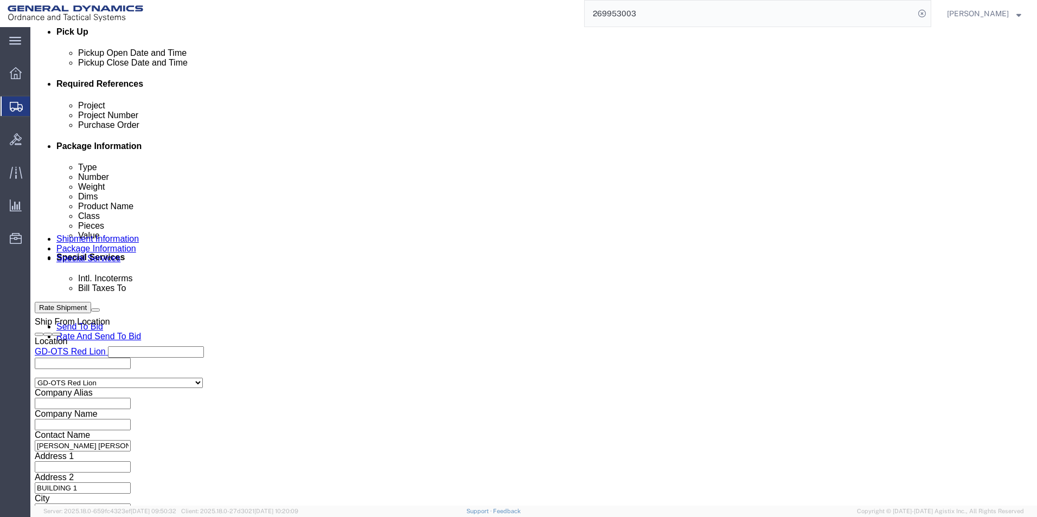
click select "Select Recipient Account Sender/Shipper Third Party Account"
select select "RCPN"
click select "Select Recipient Account Sender/Shipper Third Party Account"
type input "[PERSON_NAME] [GEOGRAPHIC_DATA]"
type input "[STREET_ADDRESS]"
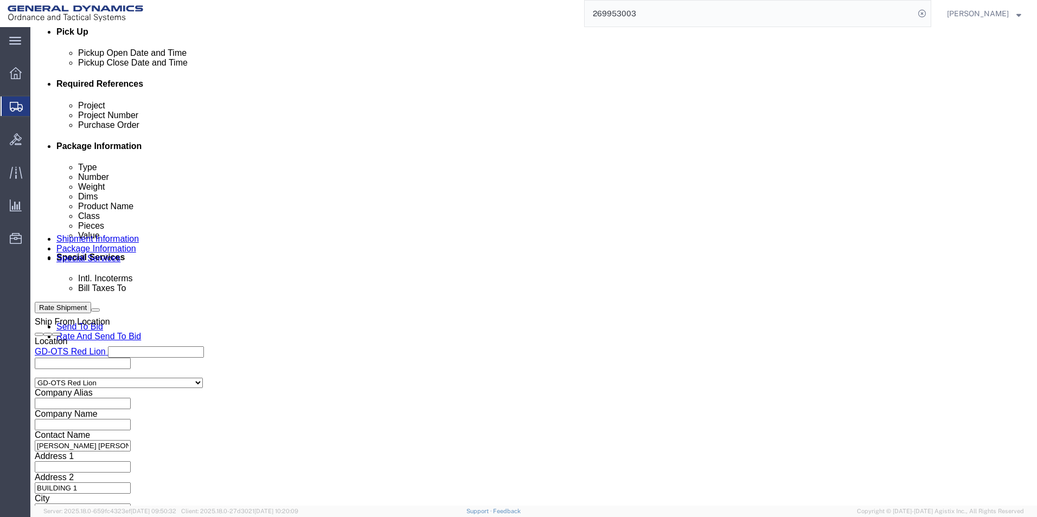
select select "US"
select select "AZ"
type input "[PHONE_NUMBER]"
type input "C/O OFFSHORE-IMPORT/ECPORT"
type input "[PERSON_NAME]"
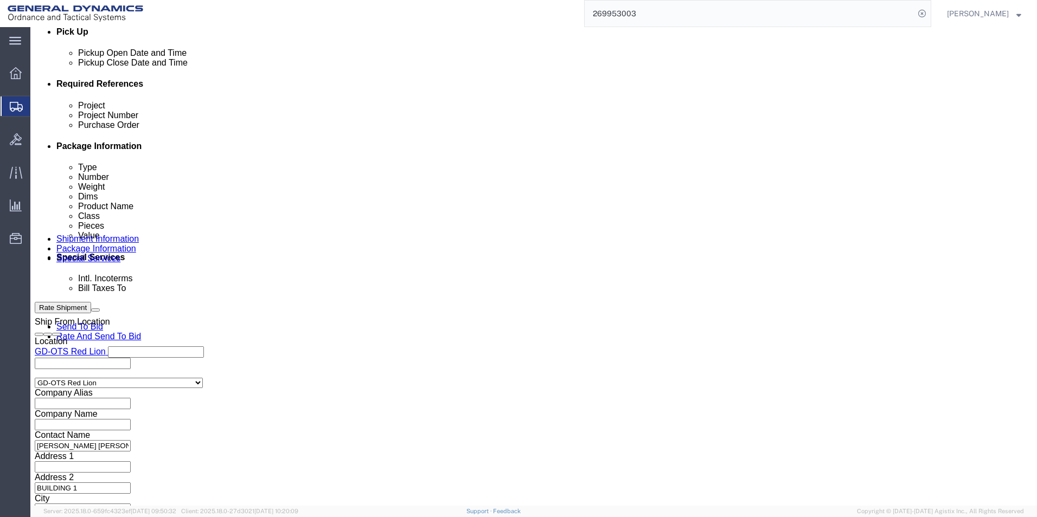
type input "[GEOGRAPHIC_DATA]"
type input "85747"
click select "Select Recipient Account Sender/Shipper Third Party Account"
click select "Select DHL FedEx Express UPS"
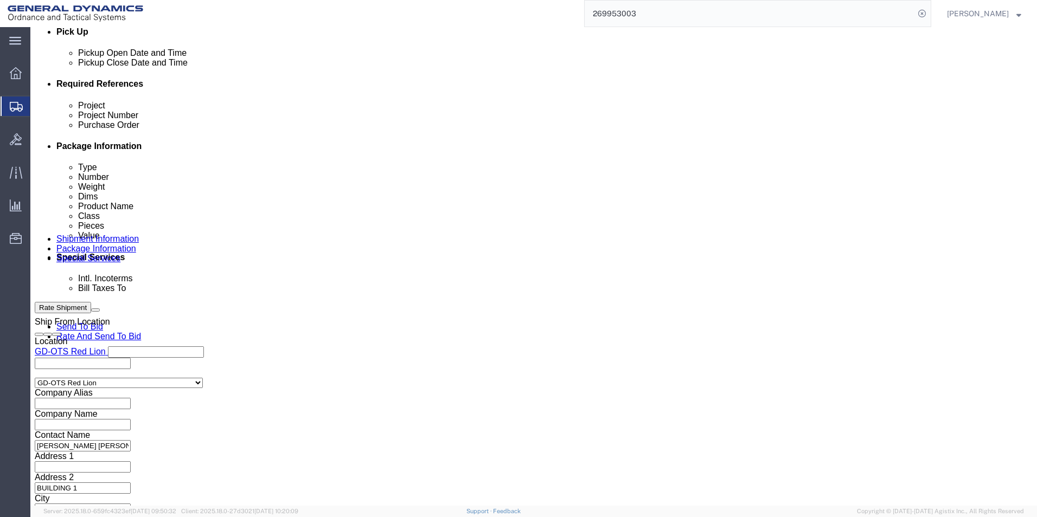
select select "FedEx Express"
click select "Select DHL FedEx Express UPS"
click input "text"
type input "0211227838"
drag, startPoint x: 567, startPoint y: 261, endPoint x: 572, endPoint y: 257, distance: 6.5
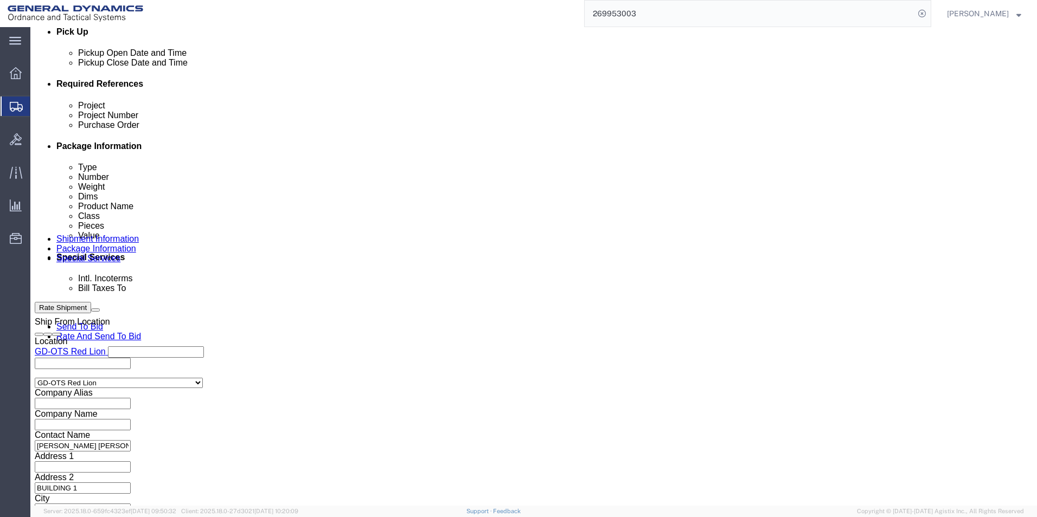
click div "Billing Location Select Select My Profile Location GD-OTS [GEOGRAPHIC_DATA] (Co…"
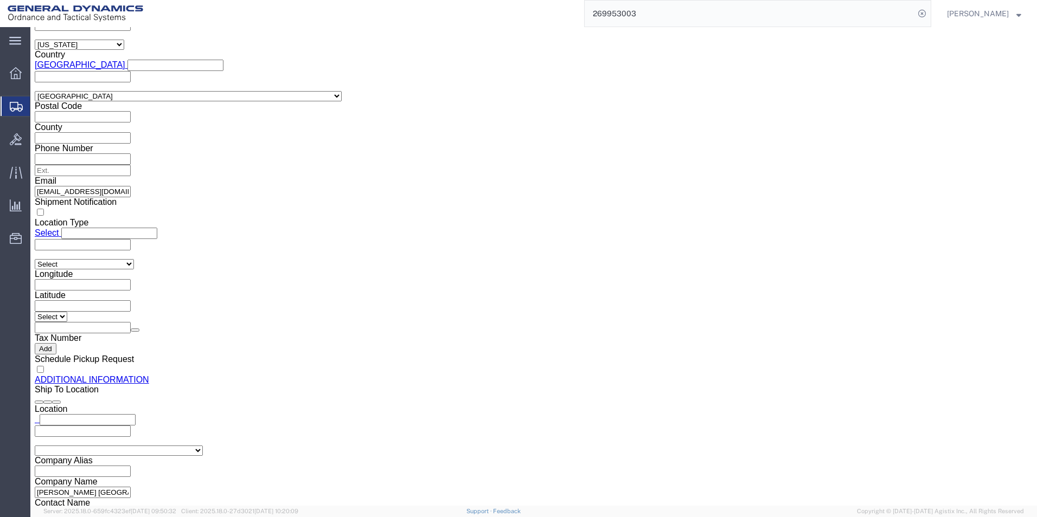
scroll to position [1139, 0]
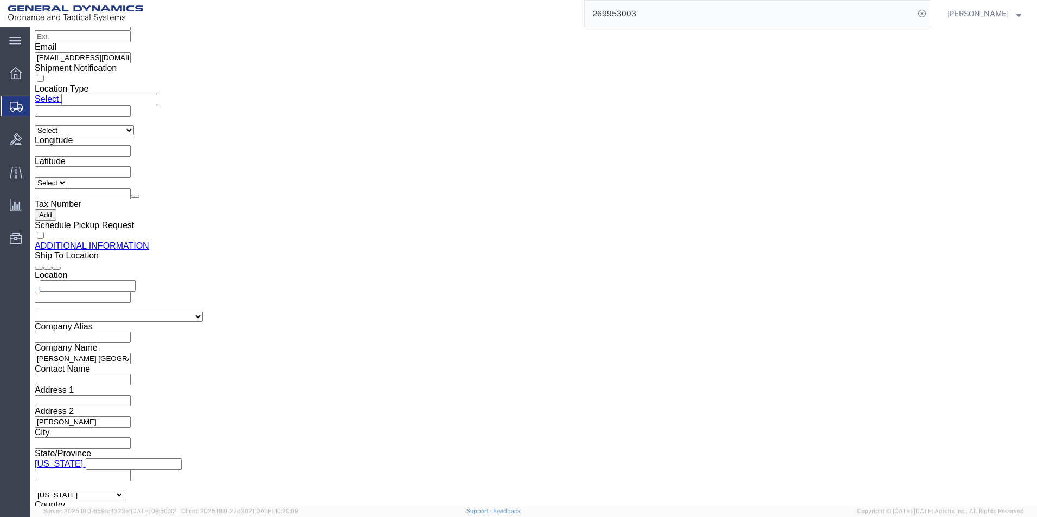
click button "Rate Shipment"
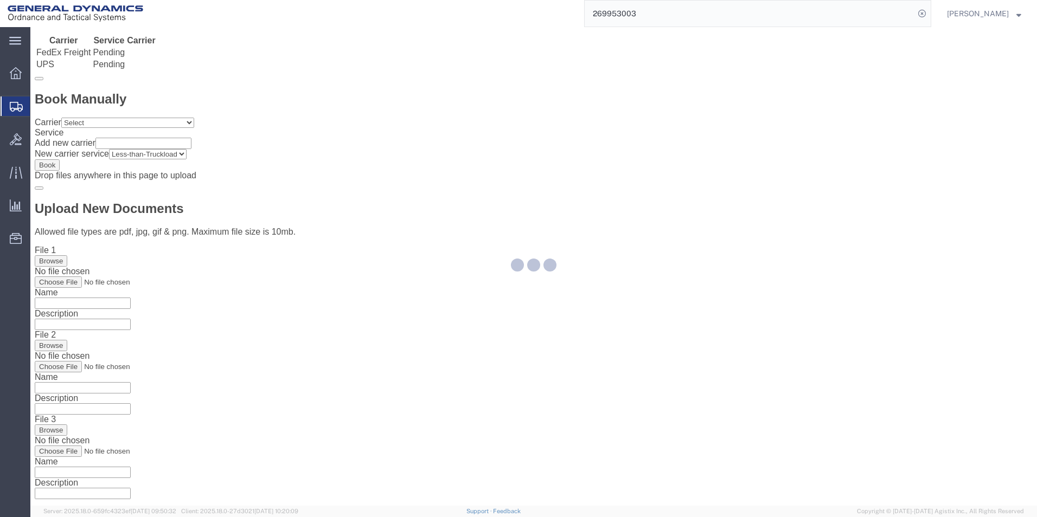
scroll to position [0, 0]
